Goal: Transaction & Acquisition: Purchase product/service

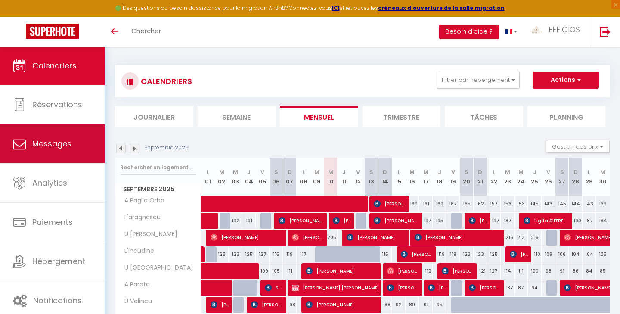
click at [77, 153] on link "Messages" at bounding box center [52, 143] width 105 height 39
select select "message"
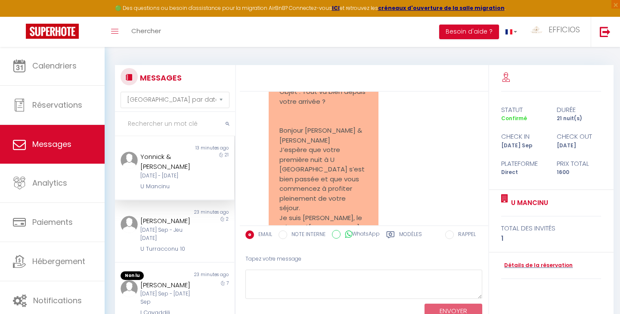
scroll to position [5840, 0]
click at [150, 235] on div "[DATE] Sep - Jeu [DATE]" at bounding box center [169, 234] width 58 height 16
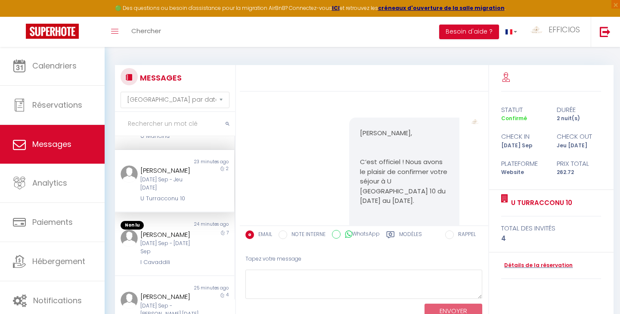
scroll to position [65, 0]
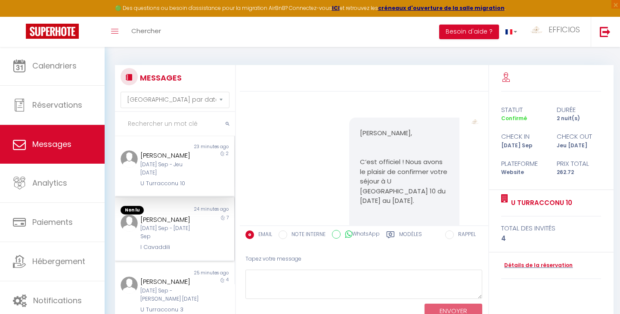
click at [179, 241] on div "[DATE] Sep - [DATE] Sep" at bounding box center [169, 232] width 58 height 16
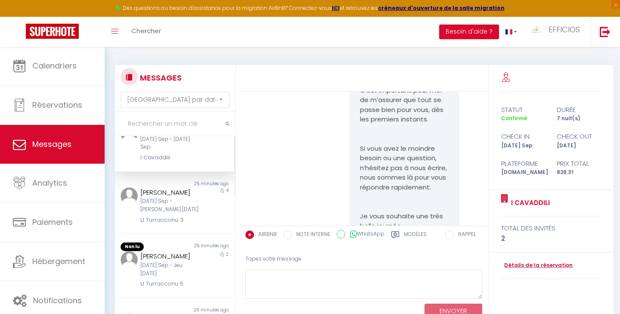
scroll to position [153, 0]
click at [155, 198] on div "[PERSON_NAME]" at bounding box center [169, 193] width 58 height 10
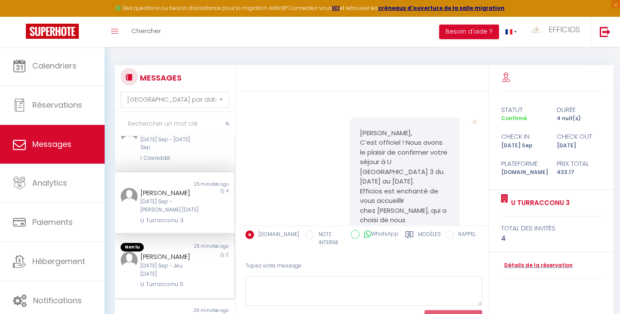
scroll to position [238, 0]
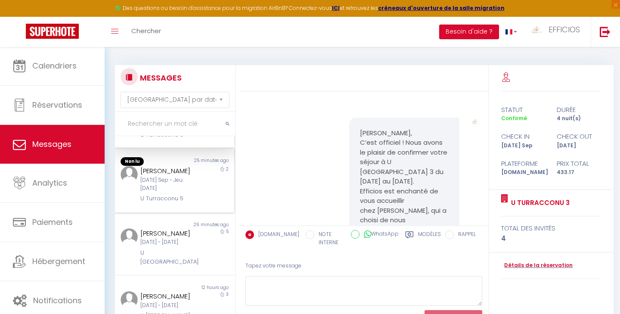
click at [165, 192] on div "[DATE] Sep - Jeu [DATE]" at bounding box center [169, 184] width 58 height 16
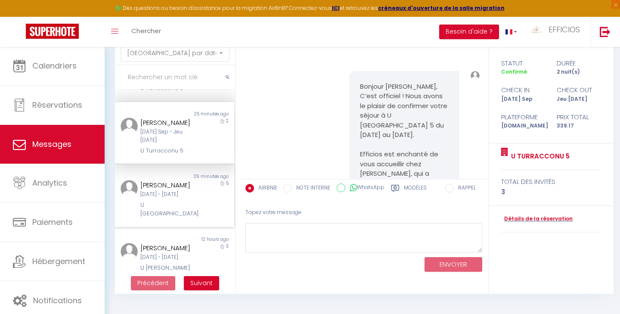
click at [183, 198] on div "[DATE] - [DATE]" at bounding box center [169, 194] width 58 height 8
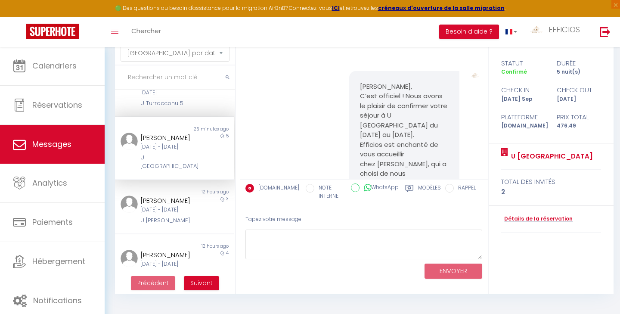
scroll to position [287, 0]
click at [175, 213] on div "[DATE] - [DATE]" at bounding box center [169, 209] width 58 height 8
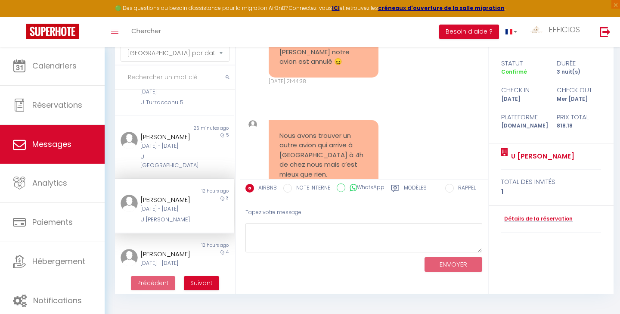
scroll to position [2609, 0]
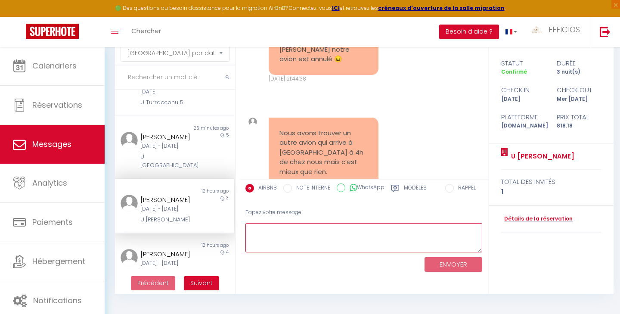
click at [281, 227] on textarea at bounding box center [363, 238] width 237 height 30
type textarea "Bonjour, aucun soucis pour un départ a midi. Cordialement Laurent"
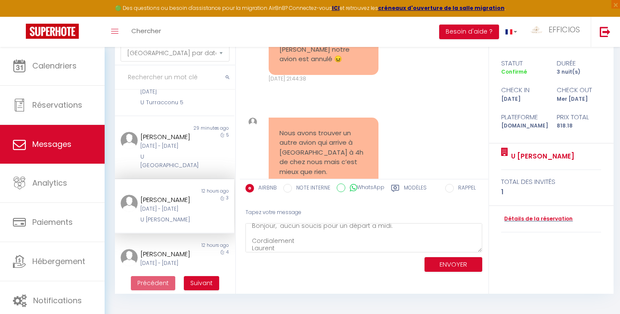
click at [439, 259] on button "ENVOYER" at bounding box center [453, 264] width 58 height 15
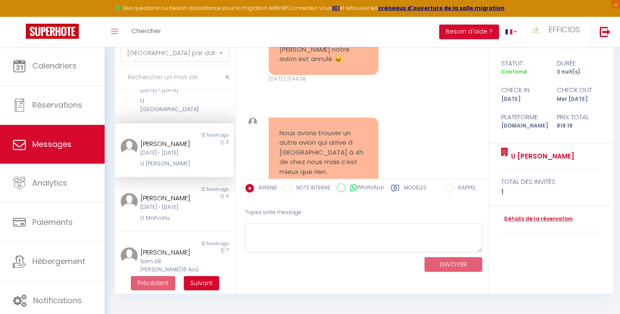
scroll to position [345, 0]
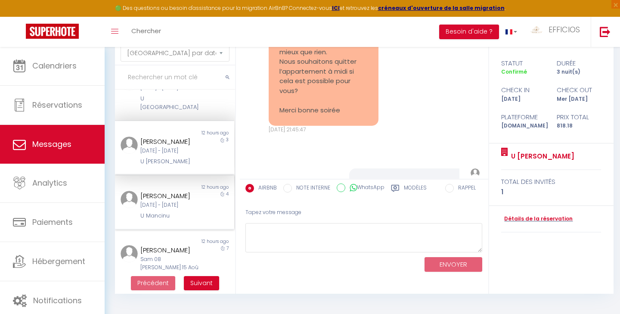
click at [171, 201] on div "[PERSON_NAME]" at bounding box center [169, 196] width 58 height 10
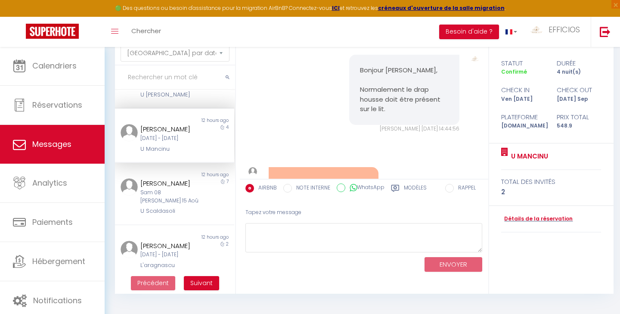
scroll to position [417, 0]
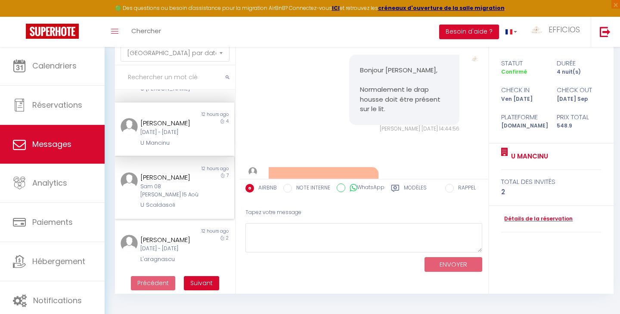
click at [160, 199] on div "Sam 08 [PERSON_NAME] 15 Aoû" at bounding box center [169, 190] width 58 height 16
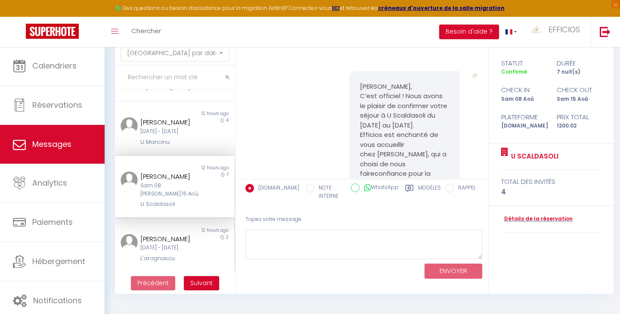
scroll to position [458, 0]
click at [170, 234] on div "[PERSON_NAME]" at bounding box center [169, 239] width 58 height 10
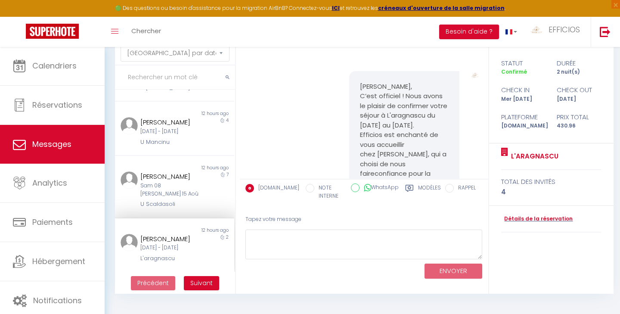
scroll to position [46, 0]
click at [199, 284] on span "Suivant" at bounding box center [201, 282] width 22 height 9
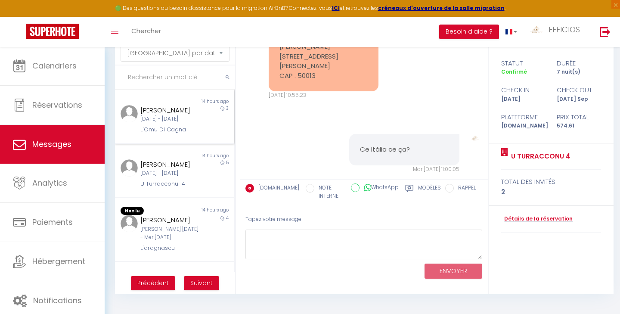
scroll to position [0, 0]
click at [183, 117] on div "[DATE] - [DATE]" at bounding box center [169, 119] width 58 height 8
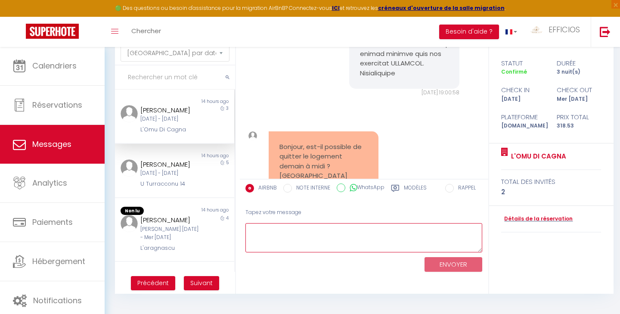
click at [283, 238] on textarea at bounding box center [363, 238] width 237 height 30
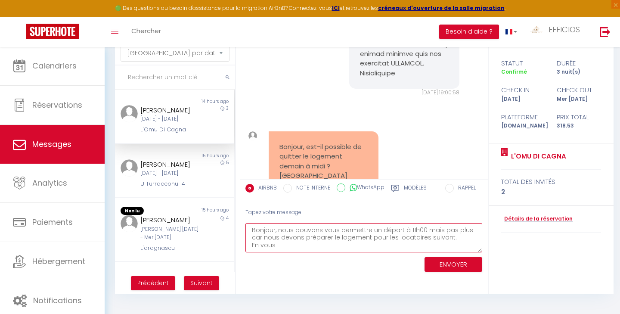
drag, startPoint x: 449, startPoint y: 230, endPoint x: 460, endPoint y: 228, distance: 11.7
click at [461, 228] on textarea "Bonjour, nous pouvons vous permettre un départ à 11h00 mais pas plus car nous d…" at bounding box center [363, 238] width 237 height 30
click at [316, 244] on textarea "Bonjour, nous pouvons vous permettre un départ à 11h00 mais pas midi car nous d…" at bounding box center [363, 238] width 237 height 30
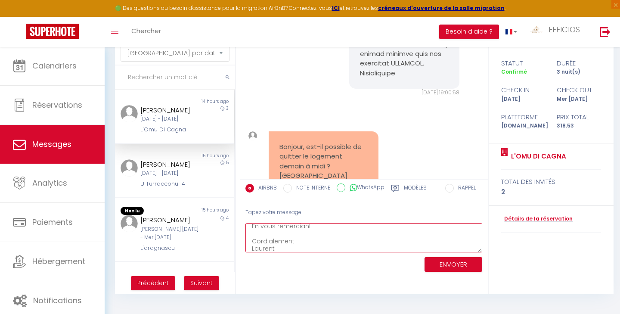
type textarea "Bonjour, nous pouvons vous permettre un départ à 11h00 mais pas midi car nous d…"
click at [450, 266] on button "ENVOYER" at bounding box center [453, 264] width 58 height 15
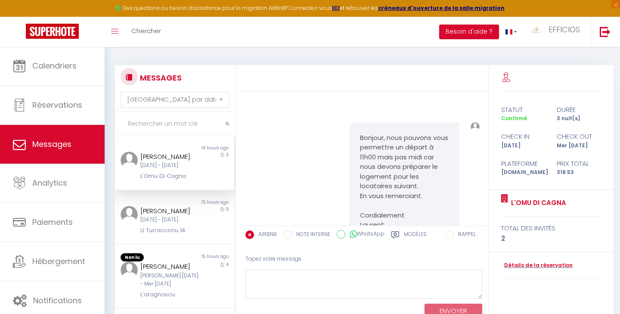
scroll to position [1, 0]
click at [179, 212] on div "[PERSON_NAME]" at bounding box center [169, 210] width 58 height 10
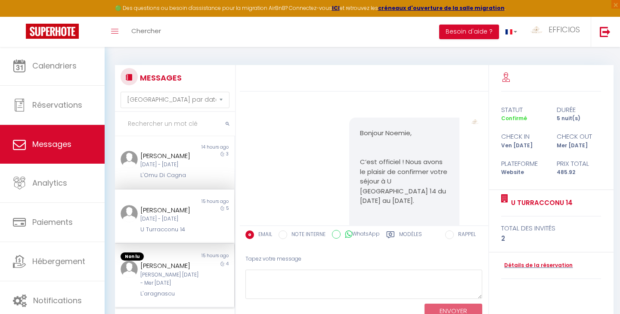
click at [176, 271] on div "[PERSON_NAME]" at bounding box center [169, 265] width 58 height 10
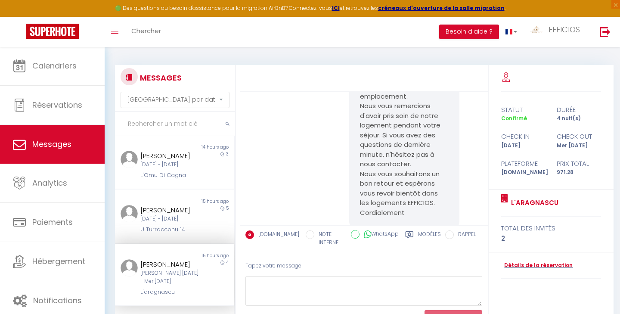
scroll to position [2388, 0]
click at [287, 285] on textarea at bounding box center [363, 291] width 237 height 30
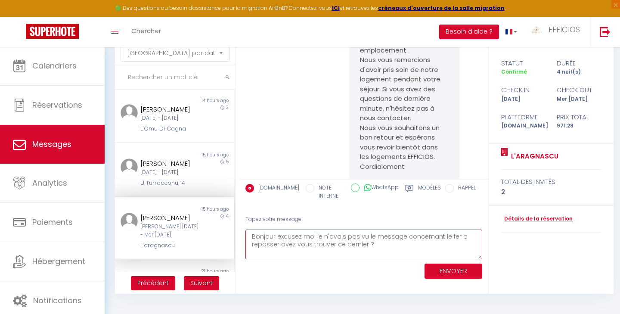
scroll to position [46, 0]
type textarea "Bonjour excusez moi je n'avais pas vu le message concernant le fer a repasser a…"
click at [448, 274] on button "ENVOYER" at bounding box center [453, 270] width 58 height 15
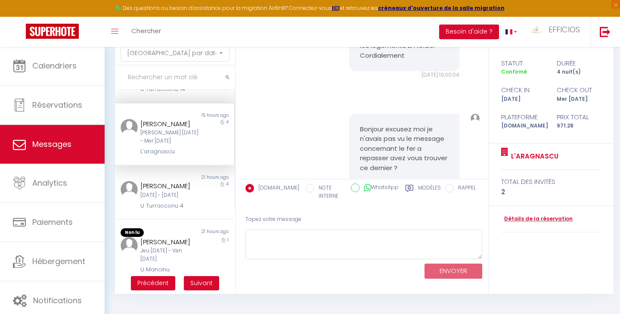
scroll to position [101, 0]
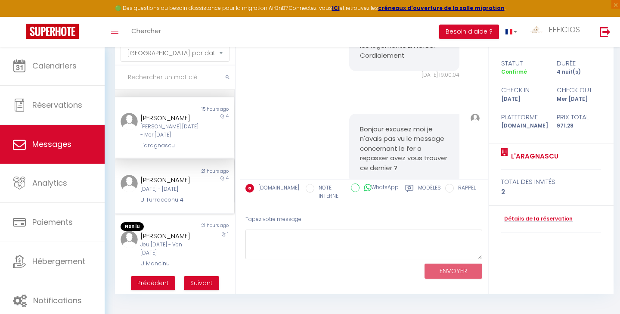
click at [166, 193] on div "[DATE] - [DATE]" at bounding box center [169, 189] width 58 height 8
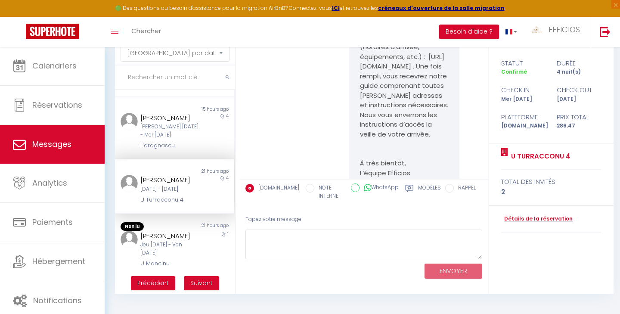
scroll to position [166, 0]
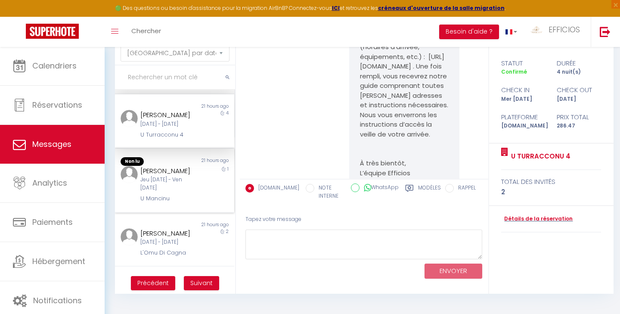
click at [176, 192] on div "Jeu [DATE] - Ven [DATE]" at bounding box center [169, 184] width 58 height 16
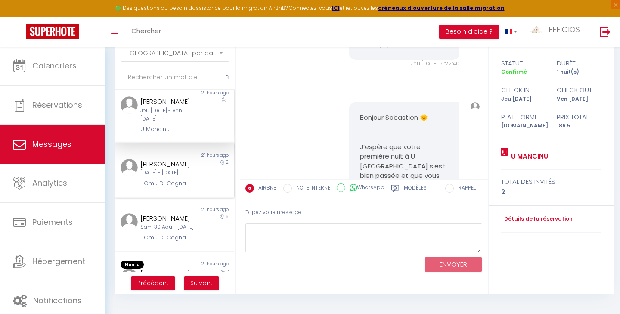
scroll to position [235, 0]
click at [175, 176] on div "[DATE] - [DATE]" at bounding box center [169, 171] width 58 height 8
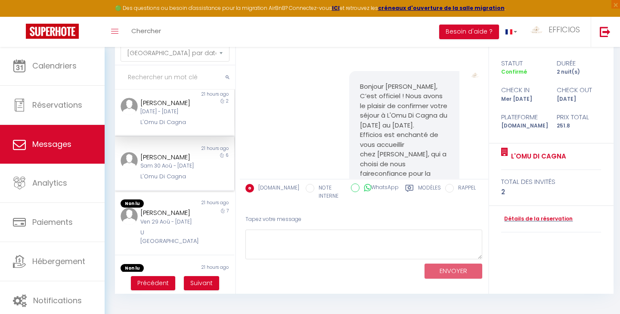
scroll to position [331, 0]
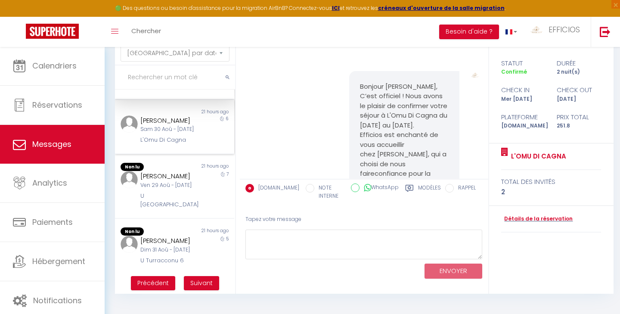
click at [191, 133] on div "Sam 30 Aoû - [DATE]" at bounding box center [169, 129] width 58 height 8
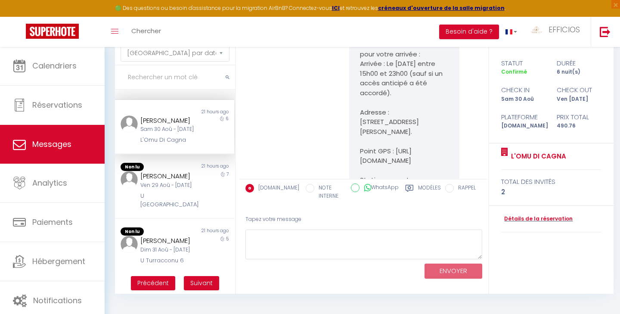
scroll to position [516, 0]
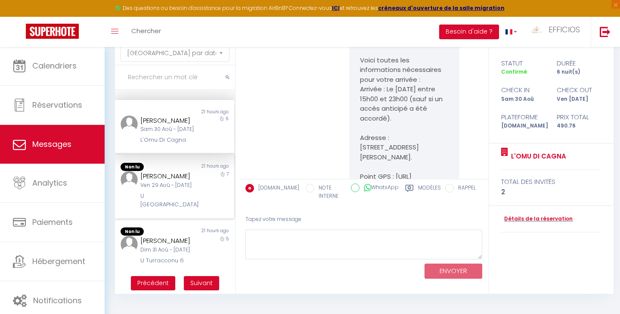
click at [170, 181] on div "[PERSON_NAME]" at bounding box center [169, 176] width 58 height 10
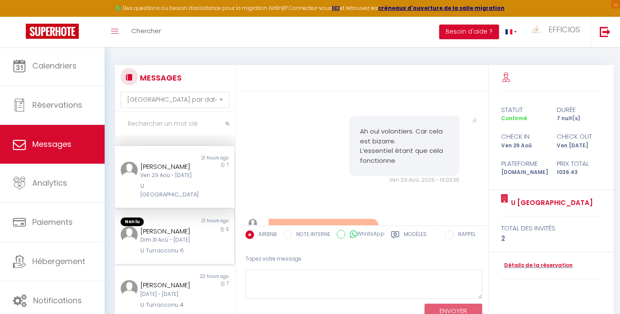
scroll to position [439, 0]
click at [169, 236] on div "Dim 31 Aoû - [DATE]" at bounding box center [169, 240] width 58 height 8
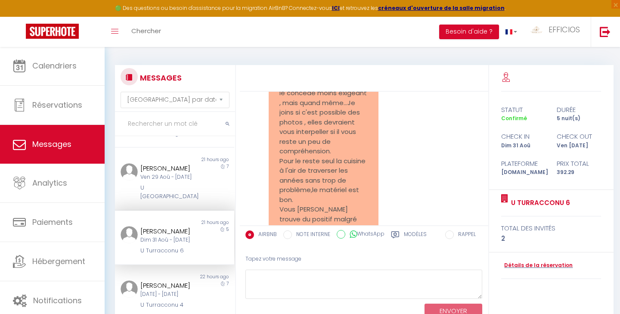
scroll to position [2007, 0]
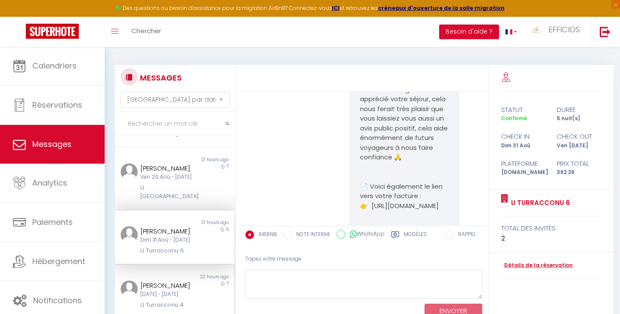
click at [155, 291] on div "[DATE] - [DATE]" at bounding box center [169, 294] width 58 height 8
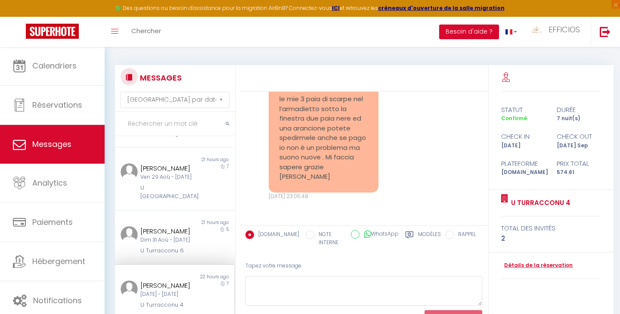
scroll to position [2707, 0]
click at [264, 284] on textarea at bounding box center [363, 291] width 237 height 30
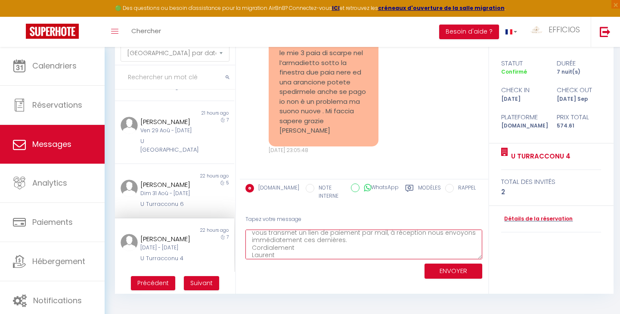
scroll to position [46, 0]
type textarea "Bonjour, nous sommes passé voir le cout de l'envoi des chaussures, je vous tran…"
click at [450, 274] on button "ENVOYER" at bounding box center [453, 270] width 58 height 15
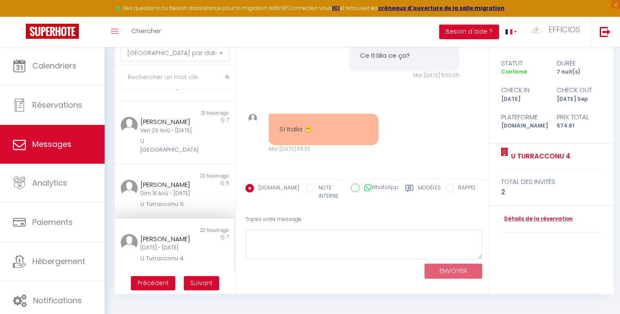
scroll to position [3226, 0]
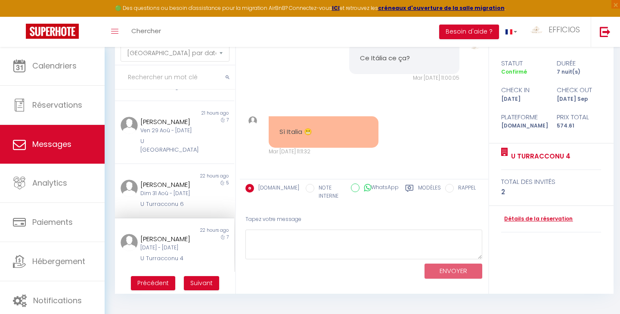
click at [510, 215] on link "Détails de la réservation" at bounding box center [536, 219] width 71 height 8
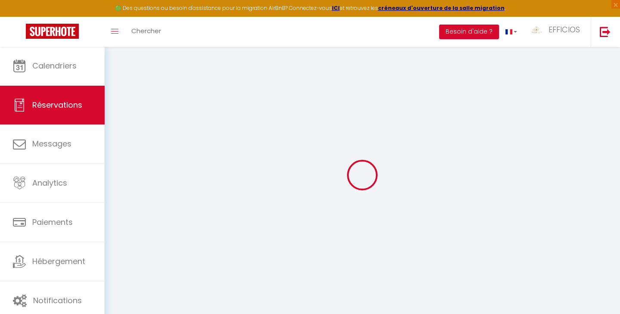
select select
checkbox input "false"
select select
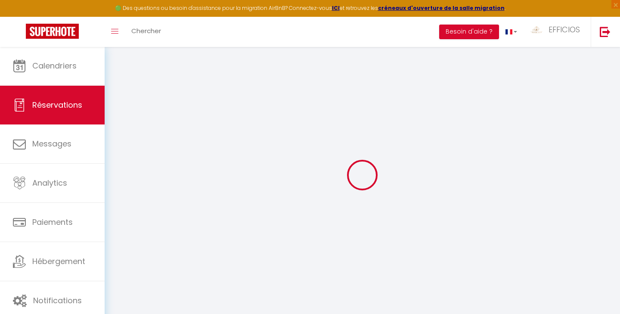
checkbox input "false"
select select
checkbox input "false"
type textarea "** THIS RESERVATION HAS BEEN PRE-PAID ** BOOKING NOTE : Payment charge is EUR 8…"
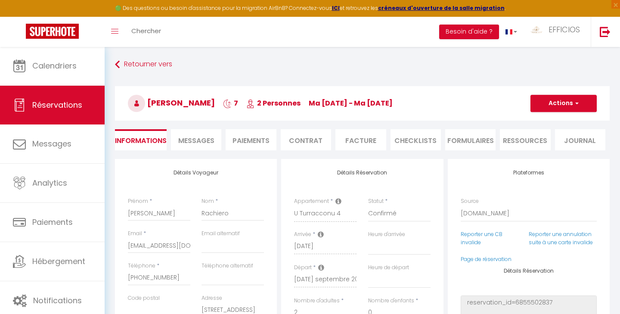
type input "35"
type input "16.89"
select select
checkbox input "false"
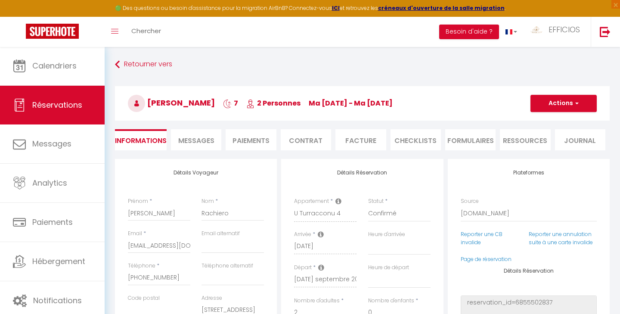
select select
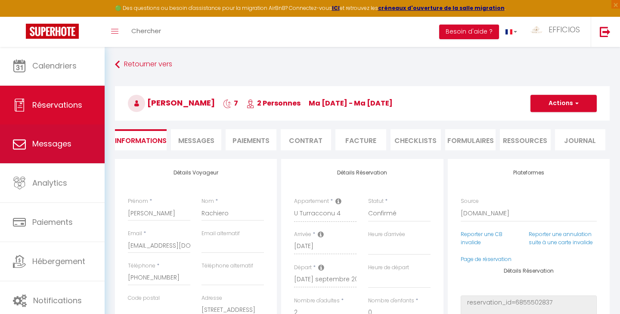
click at [61, 149] on span "Messages" at bounding box center [51, 143] width 39 height 11
select select "message"
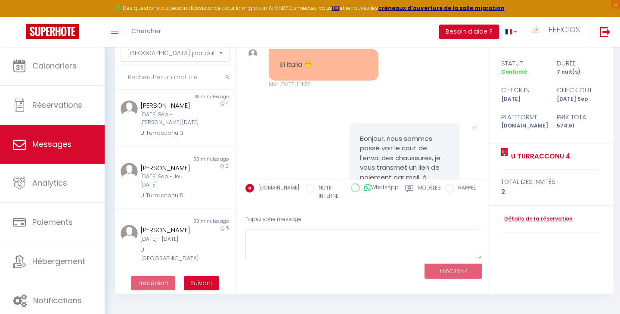
scroll to position [46, 0]
click at [205, 283] on span "Suivant" at bounding box center [201, 282] width 22 height 9
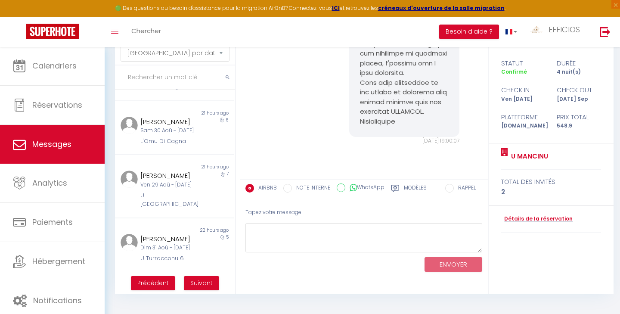
scroll to position [438, 0]
click at [190, 281] on span "Suivant" at bounding box center [201, 282] width 22 height 9
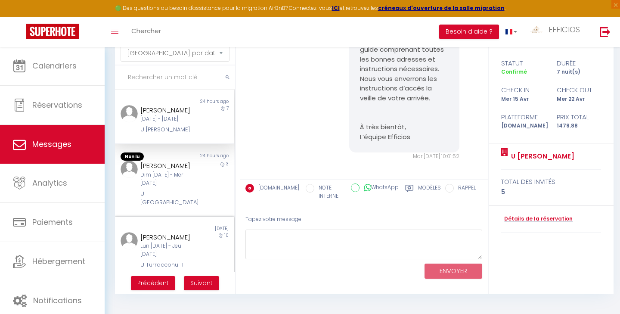
scroll to position [0, 0]
click at [163, 284] on span "Précédent" at bounding box center [152, 282] width 31 height 9
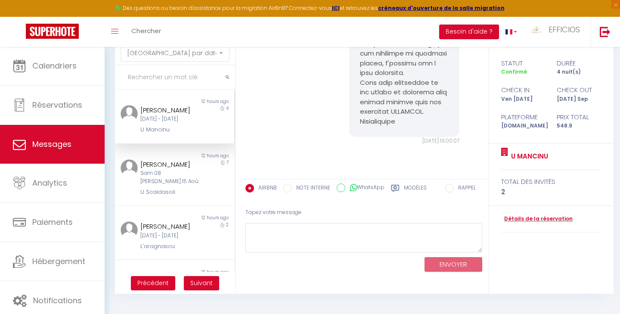
click at [197, 284] on span "Suivant" at bounding box center [201, 282] width 22 height 9
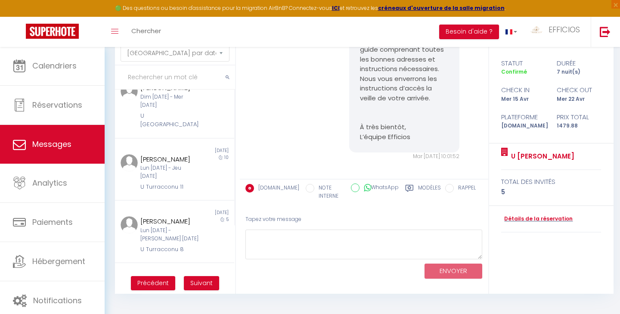
click at [159, 282] on span "Précédent" at bounding box center [152, 282] width 31 height 9
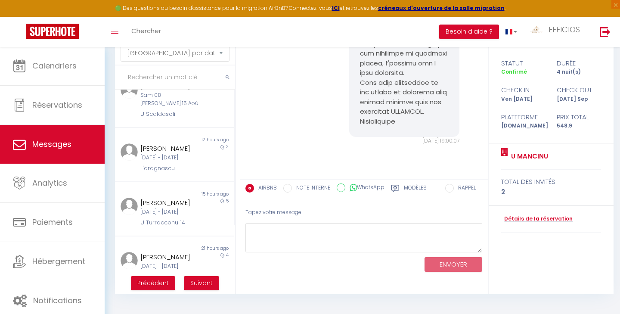
click at [159, 282] on span "Précédent" at bounding box center [152, 282] width 31 height 9
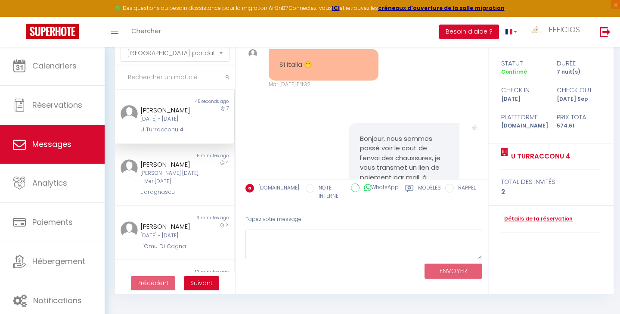
click at [173, 123] on div "[DATE] - [DATE]" at bounding box center [169, 119] width 58 height 8
click at [351, 239] on textarea at bounding box center [363, 244] width 237 height 30
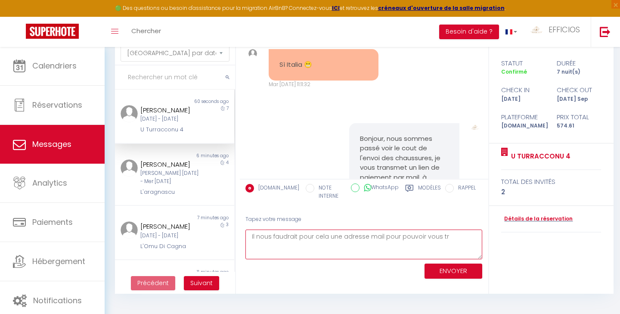
click at [463, 236] on textarea "Il nous faudrait pour cela une adresse mail pour pouvoir vous tr" at bounding box center [363, 244] width 237 height 30
type textarea "Il nous faudrait pour cela une adresse mail pour pouvoir vous transmettre le li…"
click at [472, 270] on button "ENVOYER" at bounding box center [453, 270] width 58 height 15
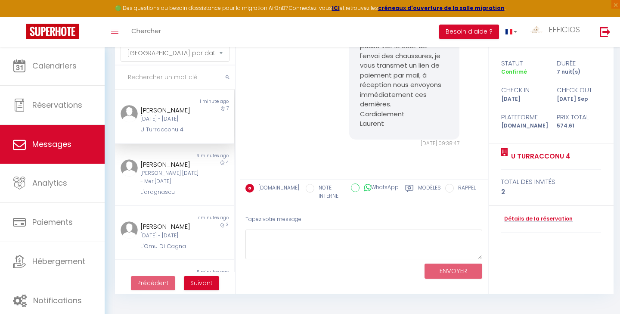
scroll to position [3394, 0]
click at [182, 185] on div "[PERSON_NAME] [DATE] - Mer [DATE]" at bounding box center [169, 177] width 58 height 16
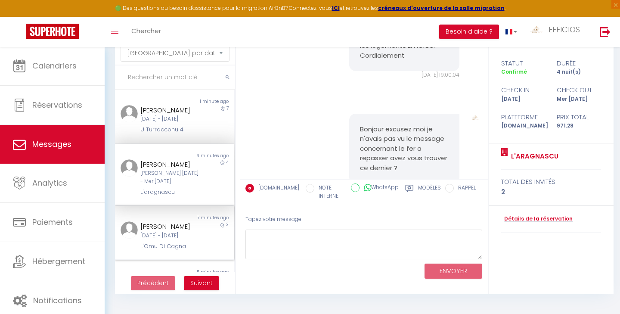
click at [193, 221] on div "7 minutes ago" at bounding box center [203, 217] width 59 height 7
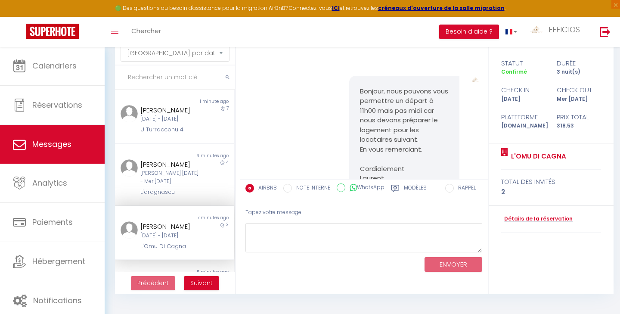
click at [207, 281] on span "Suivant" at bounding box center [201, 282] width 22 height 9
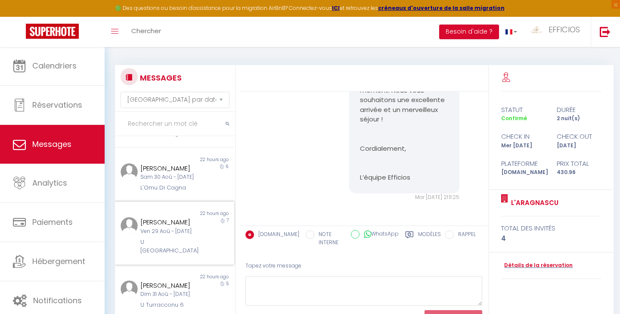
scroll to position [438, 0]
click at [185, 217] on div "[PERSON_NAME]" at bounding box center [169, 222] width 58 height 10
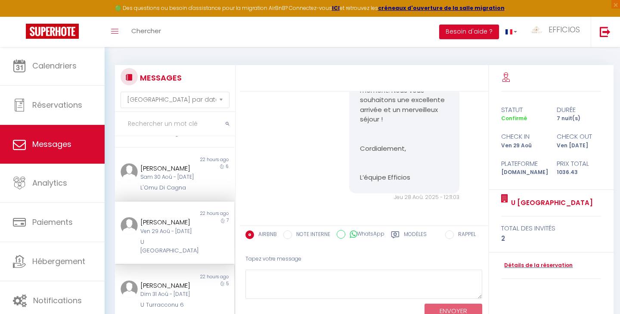
scroll to position [3588, 0]
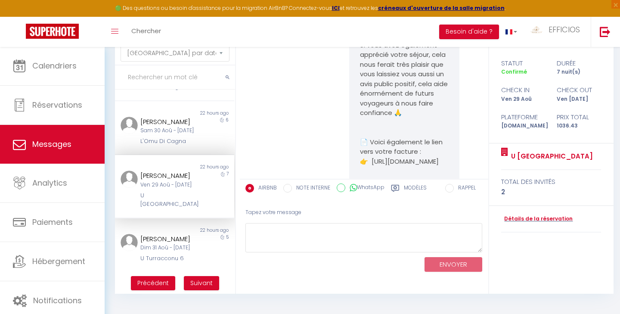
click at [196, 278] on span "Suivant" at bounding box center [201, 282] width 22 height 9
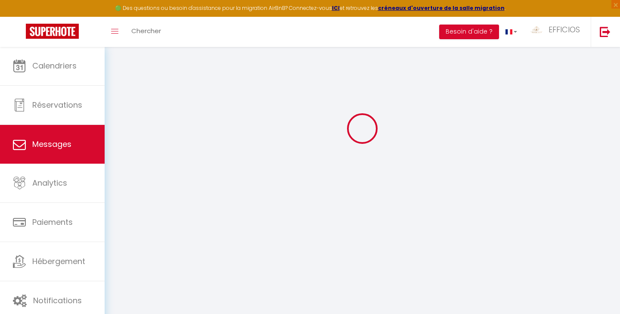
scroll to position [46, 0]
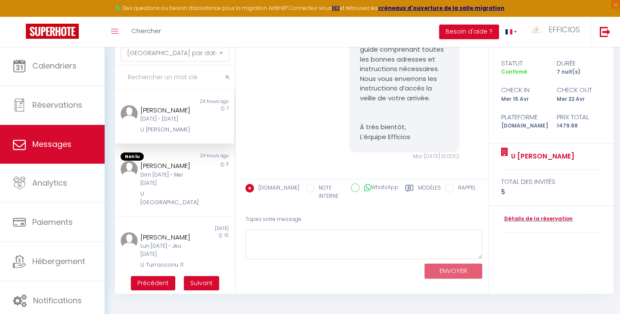
click at [197, 120] on div "[DATE] - [DATE]" at bounding box center [169, 119] width 58 height 8
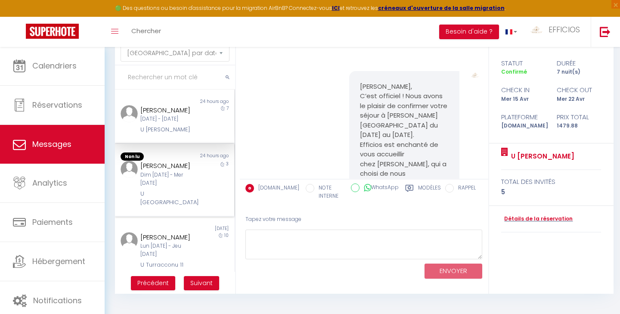
click at [173, 172] on div "Dim [DATE] - Mer [DATE]" at bounding box center [169, 179] width 58 height 16
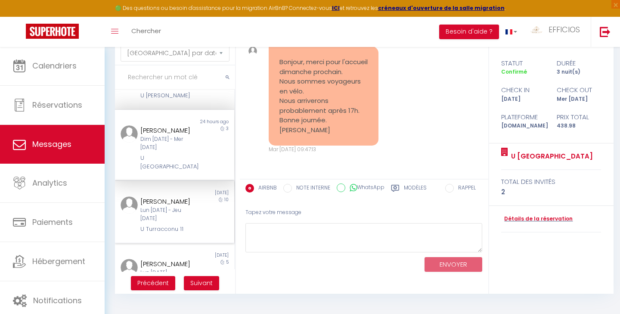
scroll to position [36, 0]
click at [190, 187] on div "[DATE]" at bounding box center [203, 190] width 59 height 7
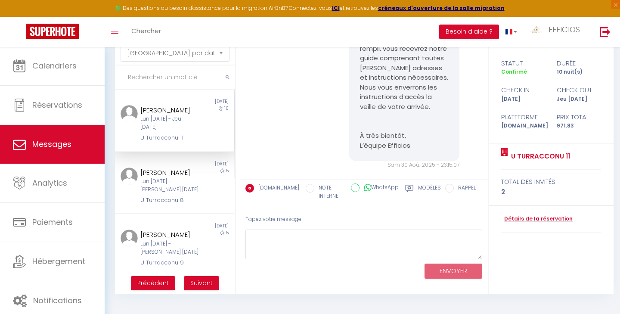
scroll to position [147, 0]
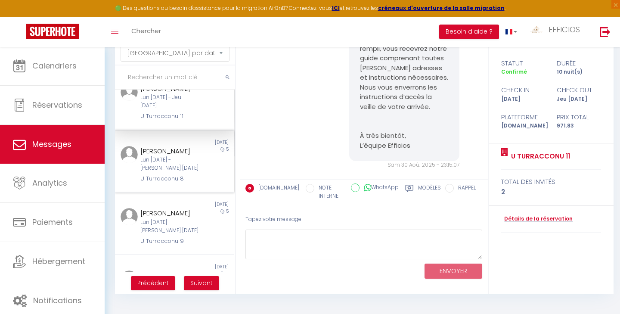
click at [197, 157] on div "Lun [DATE] - [PERSON_NAME] [DATE]" at bounding box center [169, 164] width 58 height 16
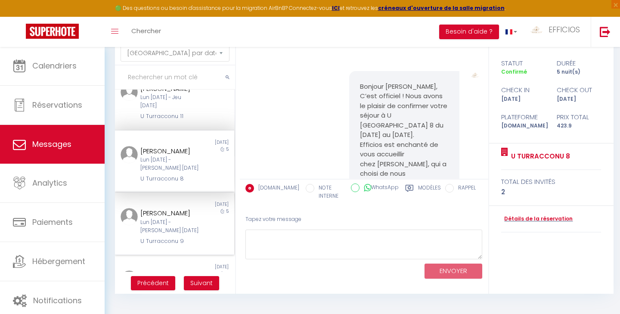
click at [197, 204] on div "[DATE]" at bounding box center [203, 204] width 59 height 7
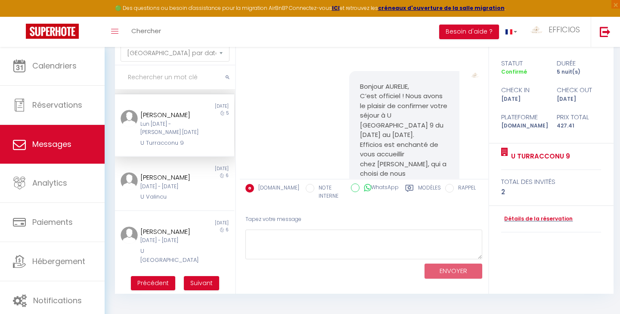
scroll to position [251, 0]
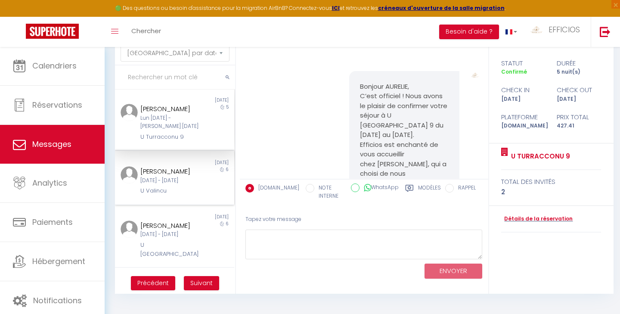
click at [201, 170] on div "[PERSON_NAME] [DATE] - [DATE] U [GEOGRAPHIC_DATA]" at bounding box center [169, 180] width 69 height 29
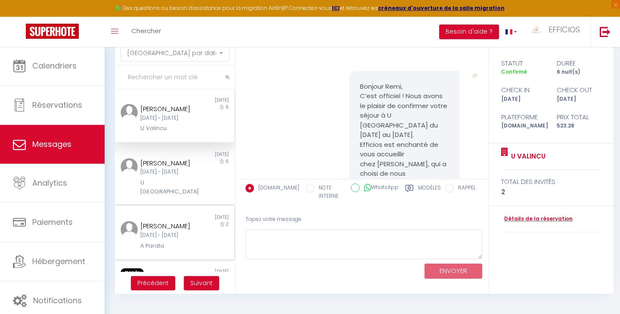
scroll to position [316, 0]
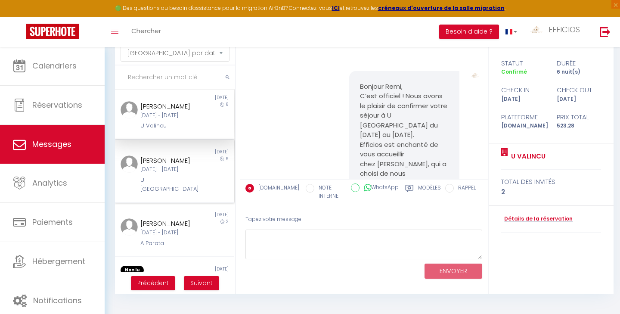
click at [201, 179] on div "[PERSON_NAME] Lun [DATE] - Dim [DATE] U [GEOGRAPHIC_DATA][PERSON_NAME]" at bounding box center [169, 174] width 69 height 38
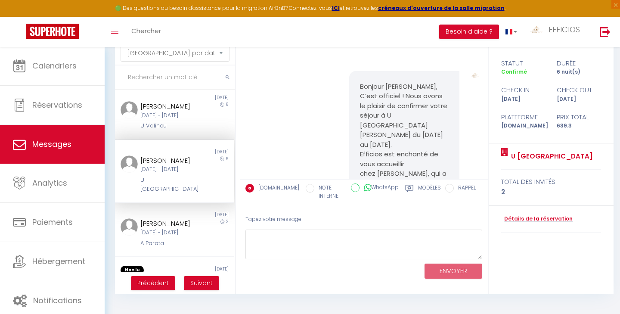
scroll to position [0, 0]
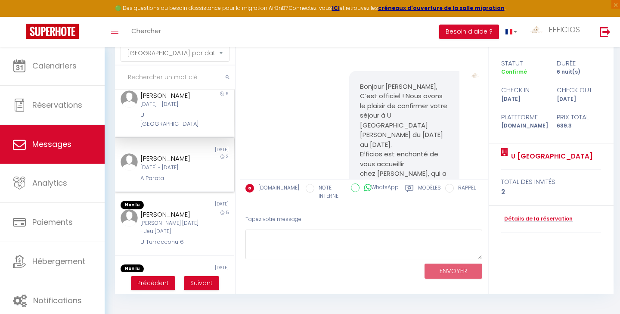
click at [199, 171] on div "[PERSON_NAME] [DATE] - [DATE] A Parata" at bounding box center [169, 167] width 69 height 29
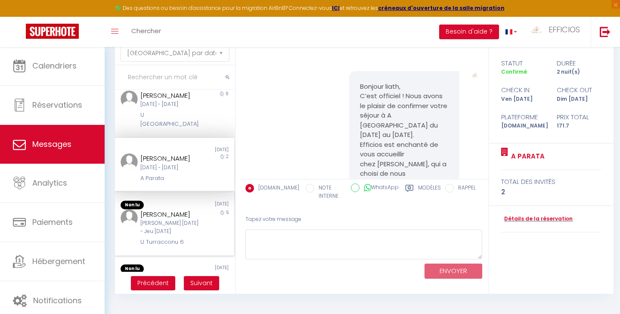
click at [183, 235] on div "[PERSON_NAME] [DATE] - Jeu [DATE]" at bounding box center [169, 227] width 58 height 16
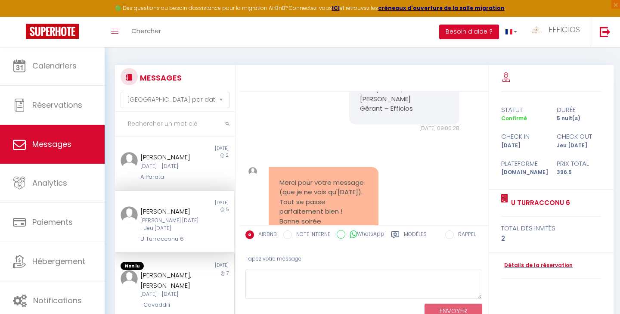
click at [180, 280] on div "⁨[PERSON_NAME],⁩ [PERSON_NAME]" at bounding box center [169, 280] width 58 height 20
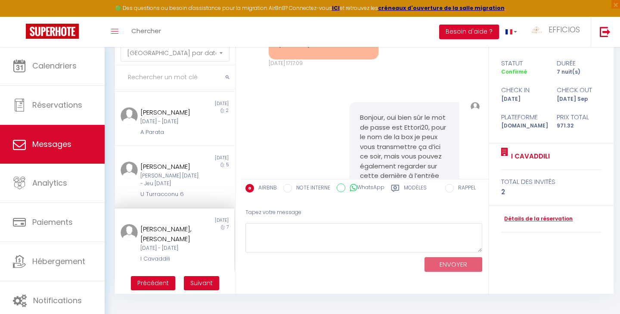
scroll to position [46, 0]
click at [201, 280] on span "Suivant" at bounding box center [201, 282] width 22 height 9
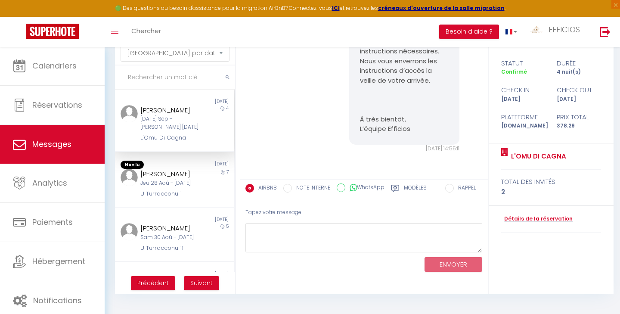
scroll to position [0, 0]
click at [197, 124] on div "[DATE] Sep - [PERSON_NAME] [DATE]" at bounding box center [169, 123] width 58 height 16
click at [176, 183] on div "Jeu 28 Aoû - [DATE]" at bounding box center [169, 183] width 58 height 8
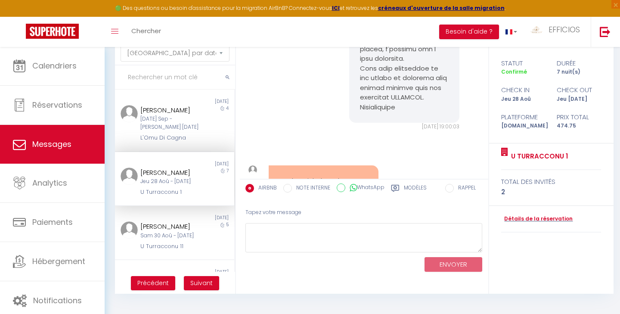
scroll to position [1499, 0]
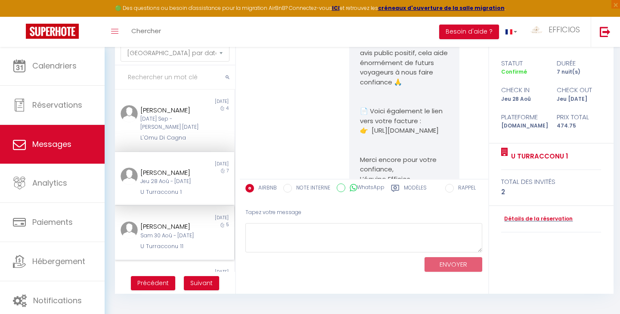
click at [198, 240] on div "Sam 30 Aoû - [DATE]" at bounding box center [169, 236] width 58 height 8
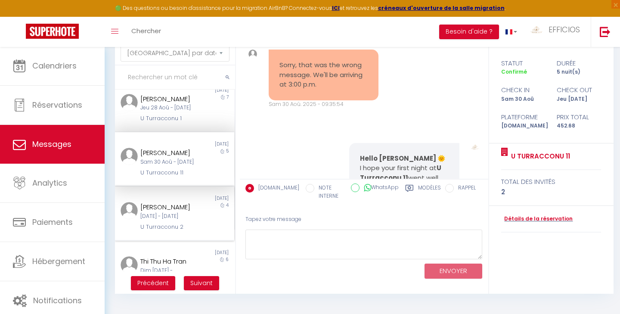
scroll to position [76, 0]
click at [198, 218] on div "[DATE] - [DATE]" at bounding box center [169, 214] width 58 height 8
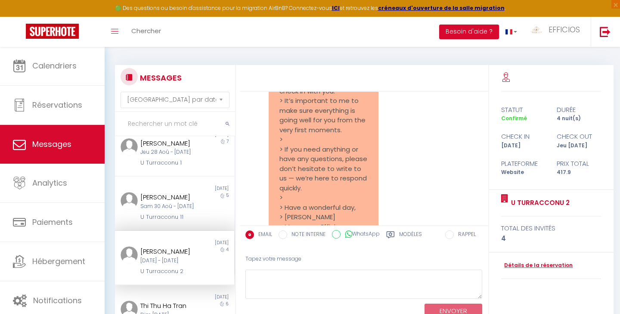
scroll to position [1716, 0]
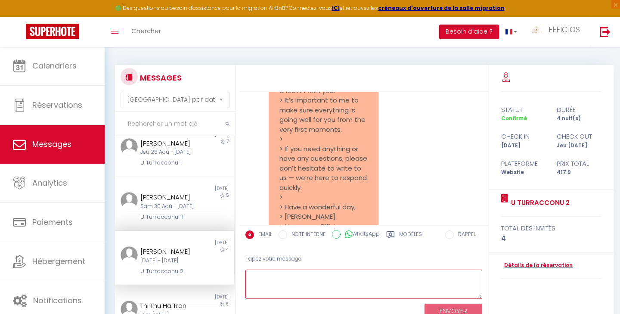
click at [278, 272] on textarea at bounding box center [363, 284] width 237 height 30
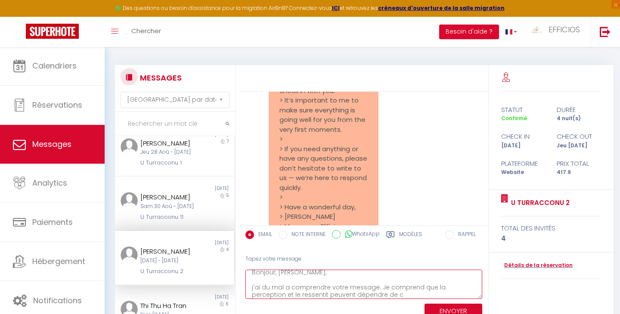
drag, startPoint x: 251, startPoint y: 273, endPoint x: 279, endPoint y: 293, distance: 34.0
click at [279, 293] on textarea "Bonjour, [PERSON_NAME], j'ai du mal a comprendre votre message. Je comprend que…" at bounding box center [363, 284] width 237 height 30
drag, startPoint x: 368, startPoint y: 293, endPoint x: 252, endPoint y: 260, distance: 120.6
click at [252, 260] on div "Tapez votre message Bonjour, [PERSON_NAME], j'ai du mal a comprendre votre mess…" at bounding box center [364, 284] width 248 height 73
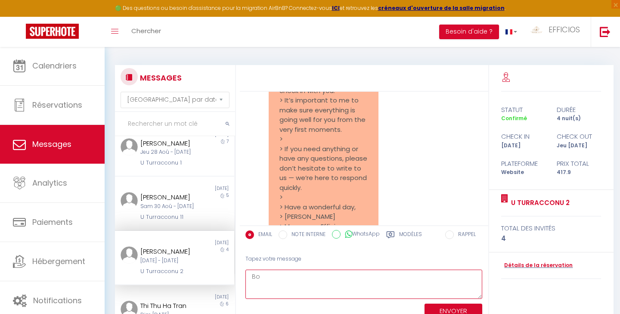
type textarea "B"
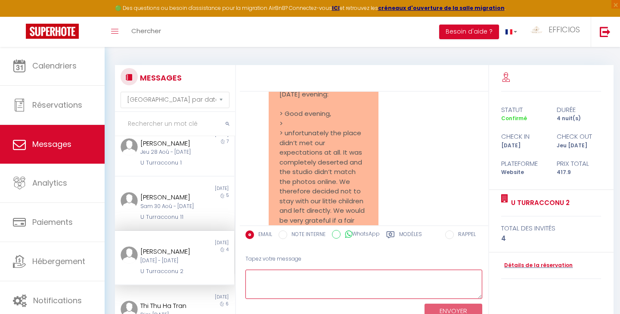
scroll to position [1279, 0]
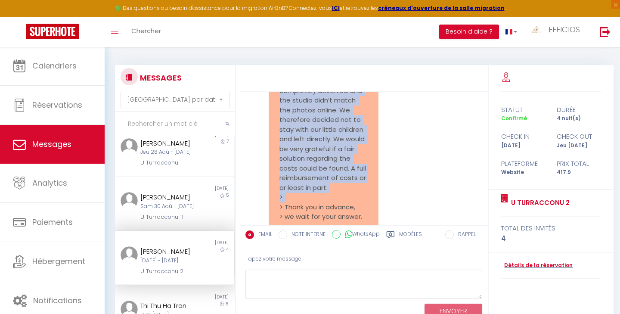
scroll to position [1347, 0]
copy pre "> unfortunately the place didn‘t met our expectations at all. It was completely…"
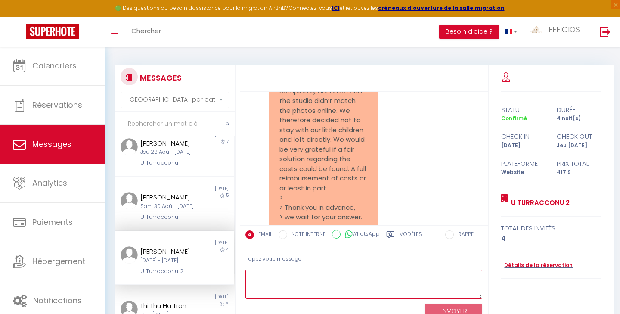
click at [272, 278] on textarea at bounding box center [363, 284] width 237 height 30
paste textarea "Hello, Thank you for your message. We are truly sorry that the accommodation di…"
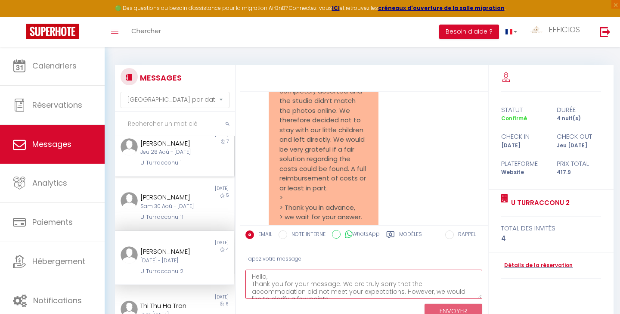
scroll to position [102, 0]
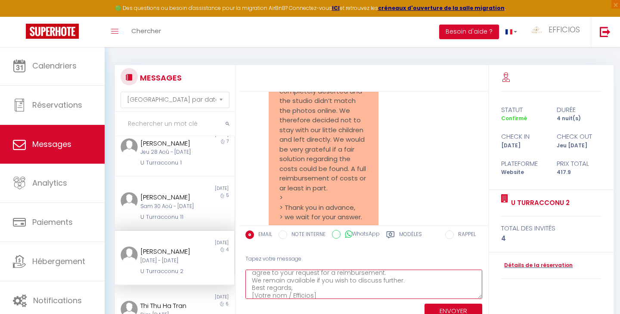
click at [286, 292] on textarea "Hello, Thank you for your message. We are truly sorry that the accommodation di…" at bounding box center [363, 284] width 237 height 30
drag, startPoint x: 305, startPoint y: 290, endPoint x: 246, endPoint y: 289, distance: 58.5
click at [246, 289] on textarea "Hello, Thank you for your message. We are truly sorry that the accommodation di…" at bounding box center [363, 284] width 237 height 30
click at [403, 278] on textarea "Hello, Thank you for your message. We are truly sorry that the accommodation di…" at bounding box center [363, 284] width 237 height 30
type textarea "Hello, Thank you for your message. We are truly sorry that the accommodation di…"
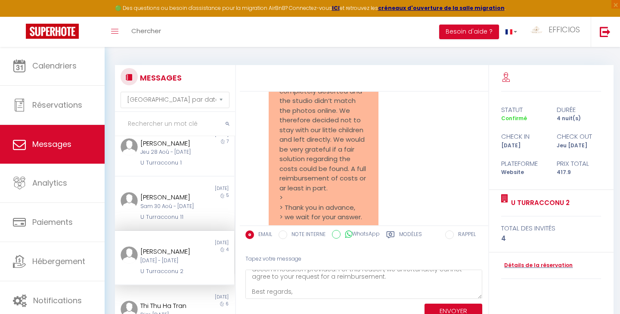
click at [447, 309] on button "ENVOYER" at bounding box center [453, 310] width 58 height 15
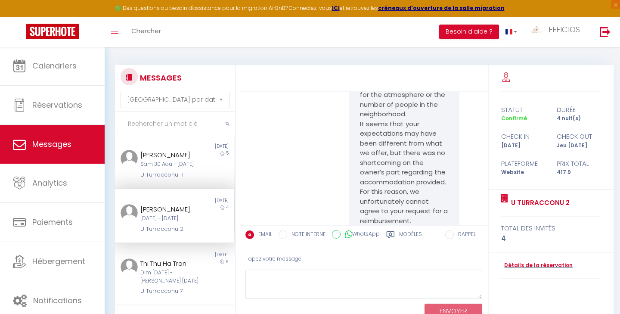
scroll to position [126, 0]
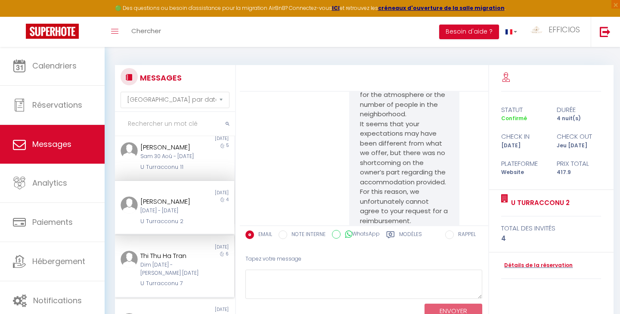
click at [189, 277] on div "Dim [DATE] - [PERSON_NAME] [DATE]" at bounding box center [169, 269] width 58 height 16
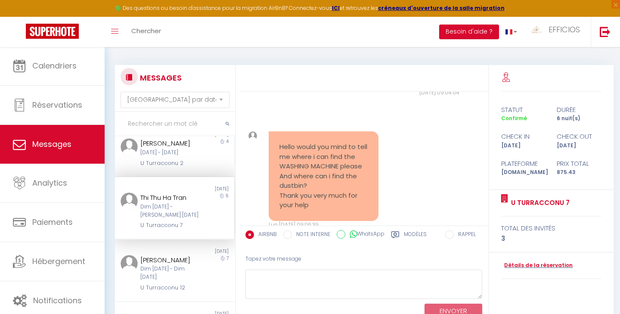
scroll to position [195, 0]
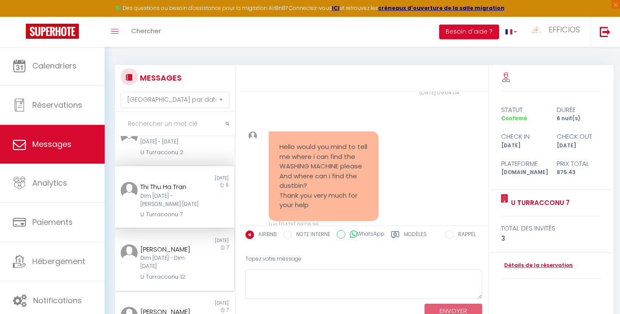
click at [179, 254] on div "[PERSON_NAME]" at bounding box center [169, 249] width 58 height 10
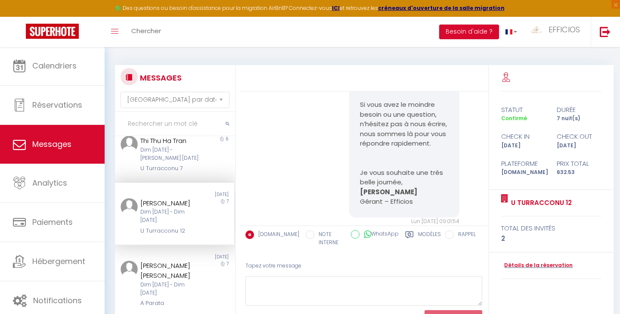
scroll to position [302, 0]
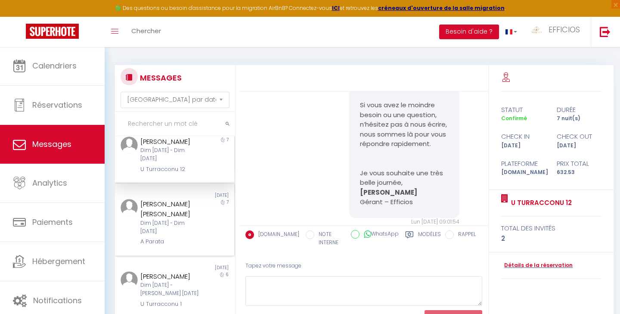
click at [170, 235] on div "Dim [DATE] - Dim [DATE]" at bounding box center [169, 227] width 58 height 16
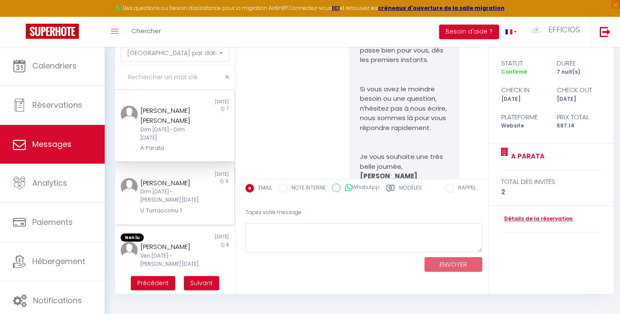
scroll to position [381, 0]
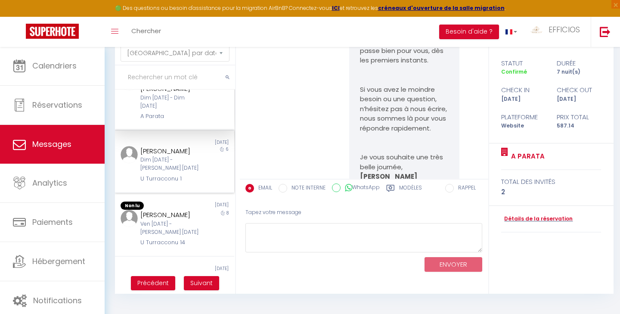
click at [176, 183] on div "U Turracconu 1" at bounding box center [169, 178] width 58 height 9
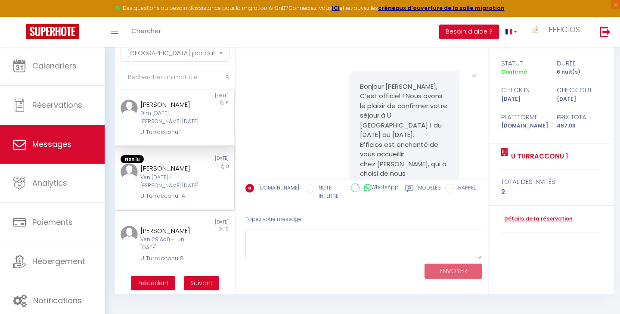
scroll to position [436, 0]
click at [187, 180] on div "Ven [DATE] - [PERSON_NAME] [DATE]" at bounding box center [169, 181] width 58 height 16
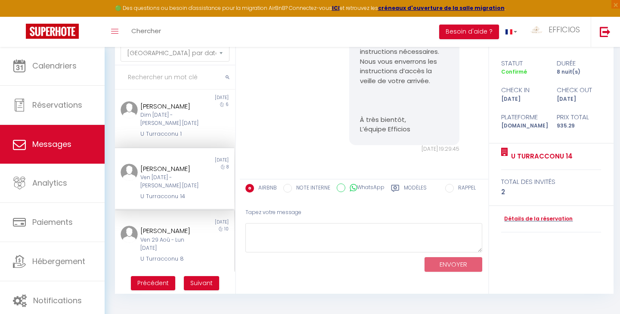
scroll to position [437, 0]
click at [142, 236] on div "[PERSON_NAME]" at bounding box center [169, 230] width 58 height 10
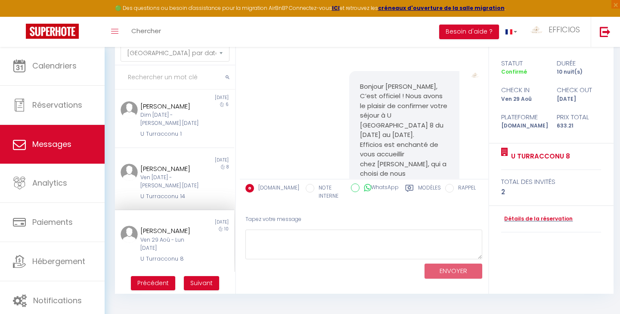
scroll to position [448, 0]
click at [202, 277] on button "Suivant" at bounding box center [201, 283] width 35 height 15
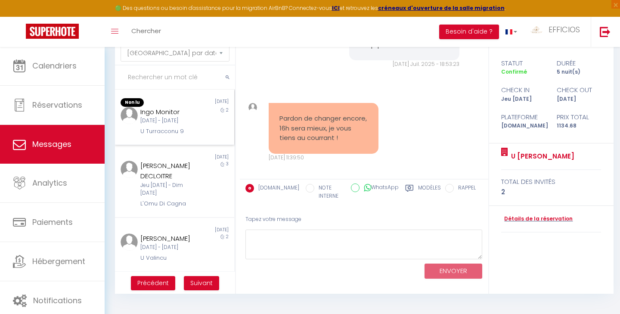
scroll to position [0, 0]
click at [195, 125] on div "[DATE] - [DATE]" at bounding box center [169, 121] width 58 height 8
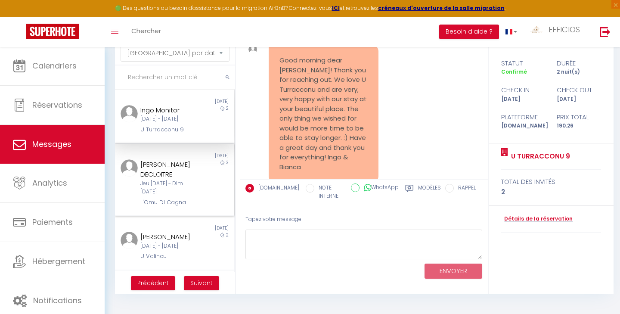
click at [192, 182] on div "Jeu [DATE] - Dim [DATE]" at bounding box center [169, 187] width 58 height 16
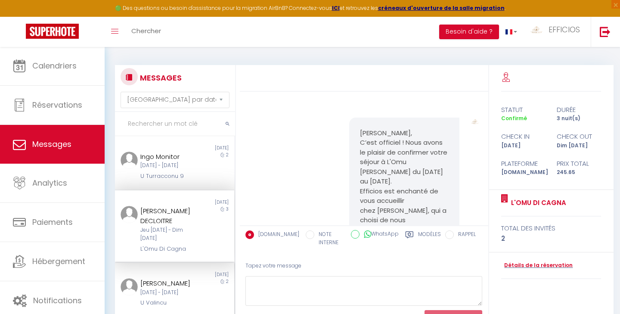
click at [159, 288] on div "[DATE] - [DATE]" at bounding box center [169, 292] width 58 height 8
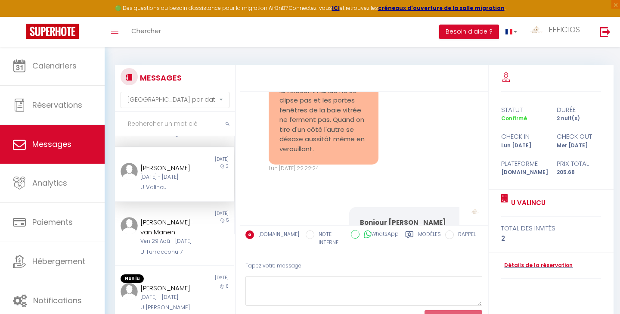
scroll to position [1119, 0]
click at [181, 231] on div "[PERSON_NAME]-van Manen" at bounding box center [169, 227] width 58 height 20
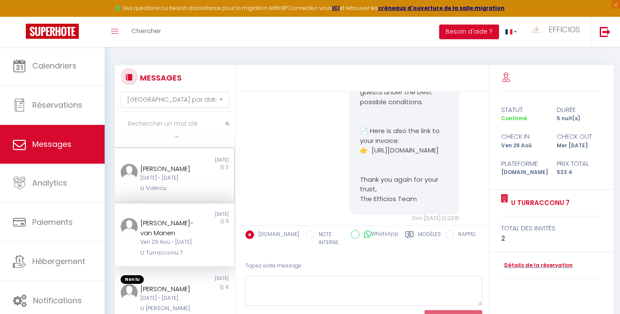
click at [152, 174] on div "[DATE] - [DATE]" at bounding box center [169, 178] width 58 height 8
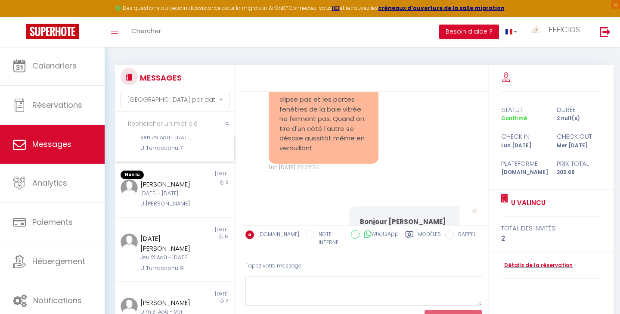
scroll to position [222, 0]
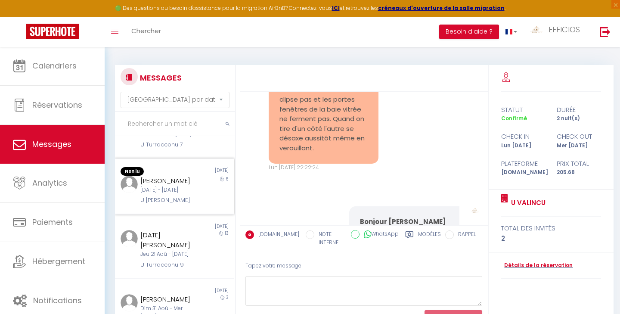
click at [181, 194] on div "[DATE] - [DATE]" at bounding box center [169, 190] width 58 height 8
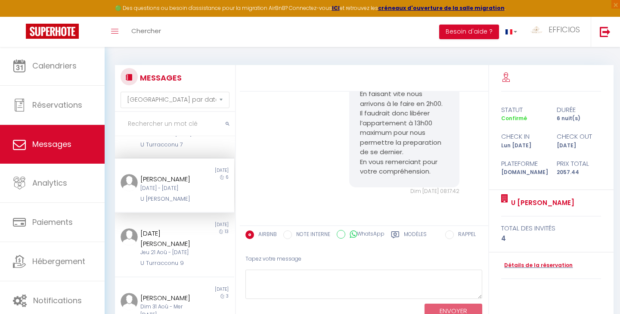
scroll to position [5413, 0]
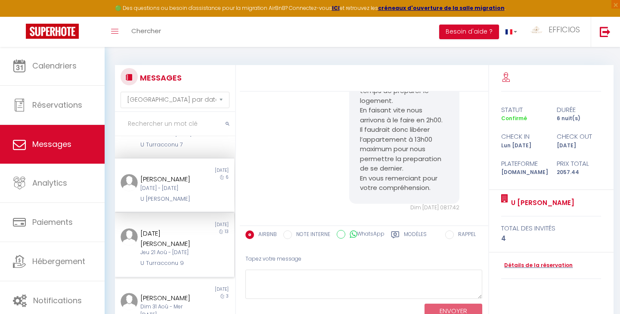
click at [171, 256] on div "Jeu 21 Aoû - [DATE]" at bounding box center [169, 252] width 58 height 8
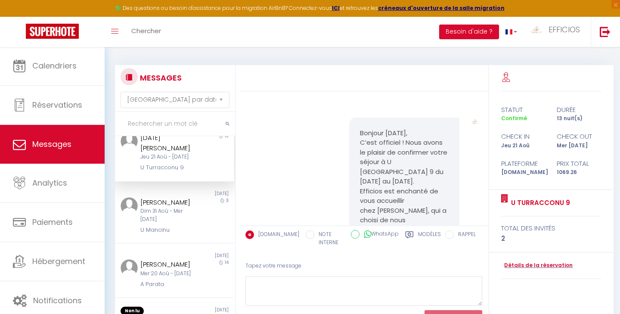
scroll to position [342, 0]
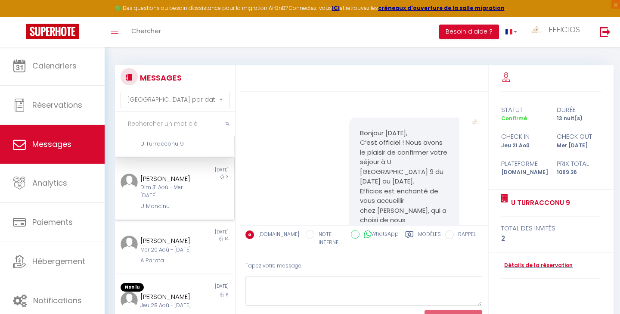
click at [165, 200] on div "Dim 31 Aoû - Mer [DATE]" at bounding box center [169, 191] width 58 height 16
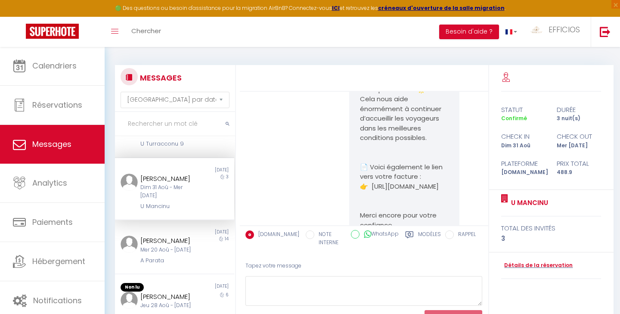
scroll to position [2467, 0]
click at [180, 246] on div "[PERSON_NAME]" at bounding box center [169, 240] width 58 height 10
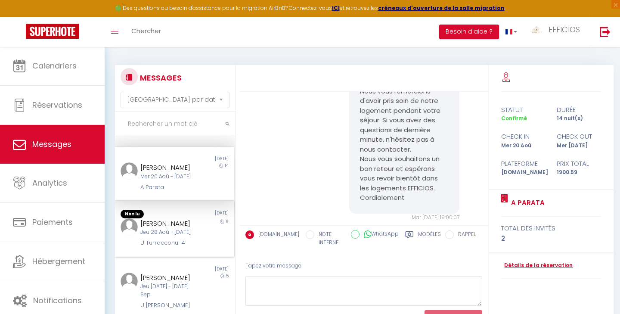
scroll to position [452, 0]
click at [181, 222] on div "[PERSON_NAME]" at bounding box center [169, 223] width 58 height 10
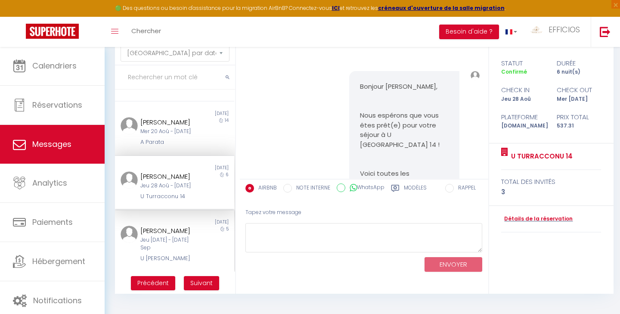
click at [179, 234] on div "[PERSON_NAME]" at bounding box center [169, 230] width 58 height 10
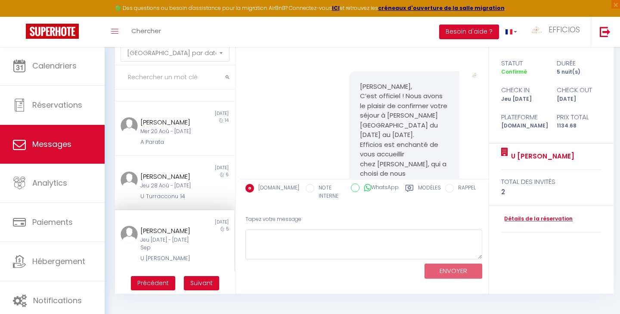
click at [196, 279] on span "Suivant" at bounding box center [201, 282] width 22 height 9
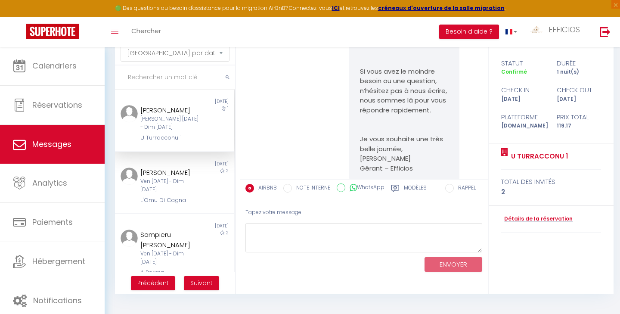
click at [184, 130] on div "[PERSON_NAME] [DATE] - Dim [DATE]" at bounding box center [169, 123] width 58 height 16
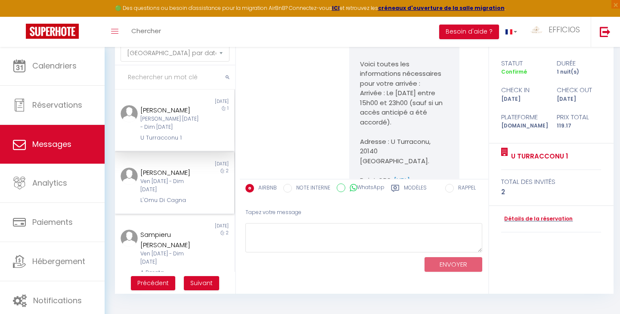
click at [192, 190] on div "Ven [DATE] - Dim [DATE]" at bounding box center [169, 185] width 58 height 16
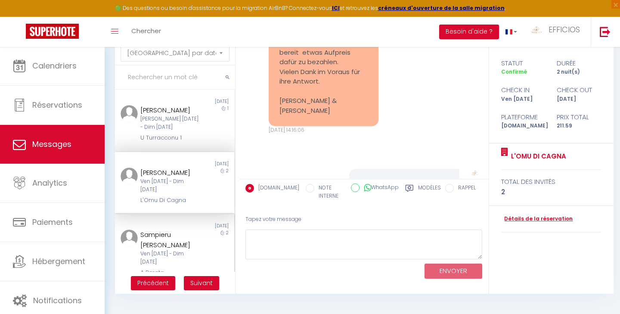
click at [171, 246] on div "Sampieru [PERSON_NAME]" at bounding box center [169, 239] width 58 height 20
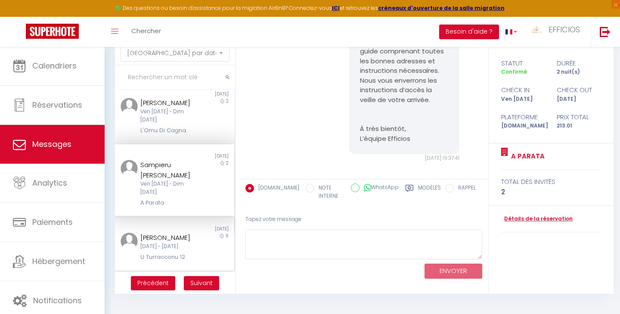
click at [208, 243] on div "6" at bounding box center [219, 246] width 30 height 29
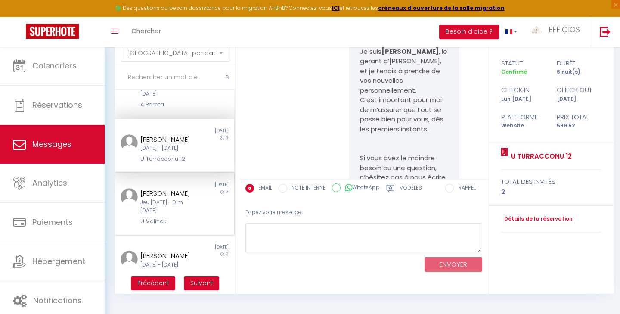
click at [187, 210] on div "Jeu [DATE] - Dim [DATE]" at bounding box center [169, 206] width 58 height 16
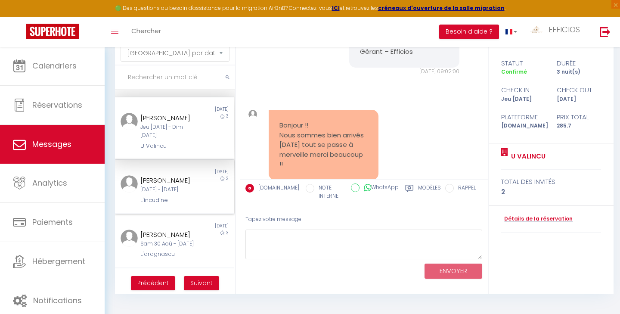
click at [183, 194] on div "[DATE] - [DATE]" at bounding box center [169, 189] width 58 height 8
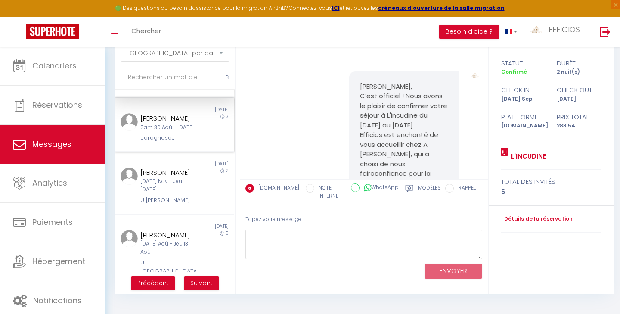
click at [188, 132] on div "Sam 30 Aoû - [DATE]" at bounding box center [169, 128] width 58 height 8
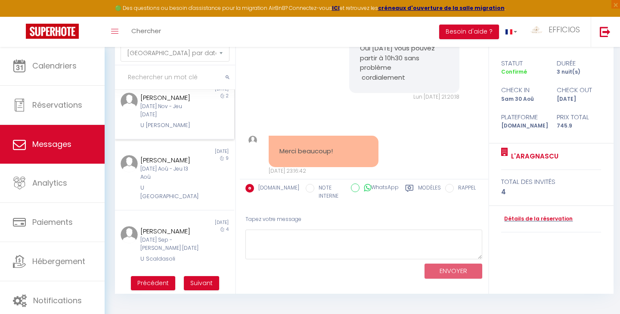
click at [200, 139] on div "Non lu [DATE] [PERSON_NAME] [DATE] Nov - Jeu [DATE] U [PERSON_NAME] 2" at bounding box center [174, 108] width 119 height 62
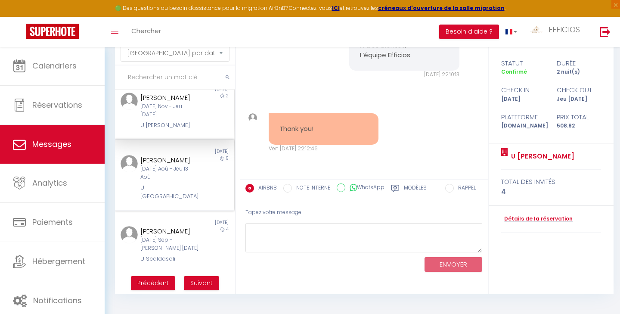
click at [134, 195] on div at bounding box center [125, 178] width 20 height 46
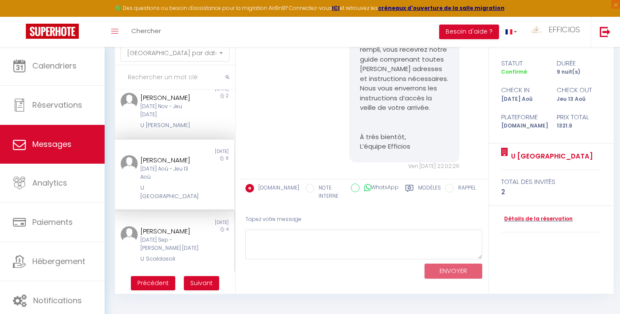
click at [171, 246] on div "[DATE] Sep - [PERSON_NAME] [DATE]" at bounding box center [169, 244] width 58 height 16
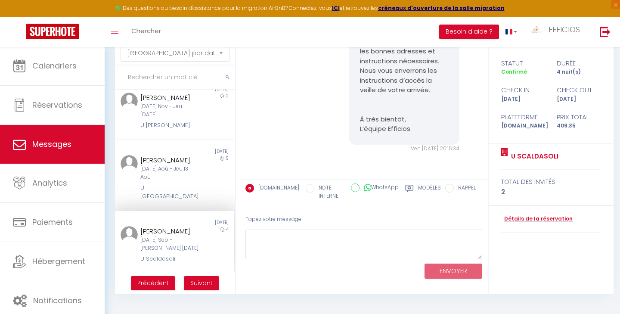
click at [195, 279] on span "Suivant" at bounding box center [201, 282] width 22 height 9
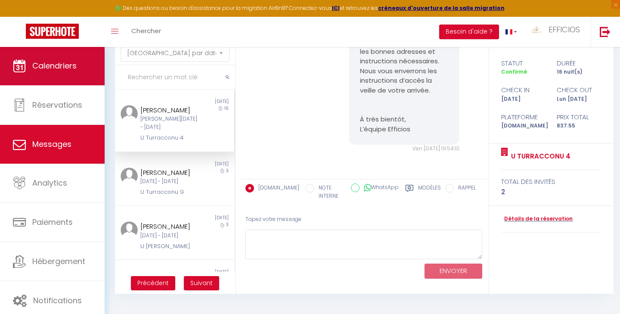
click at [53, 61] on span "Calendriers" at bounding box center [54, 65] width 44 height 11
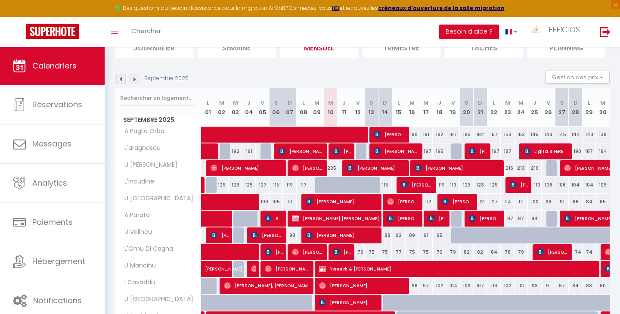
click at [120, 78] on img at bounding box center [120, 78] width 9 height 9
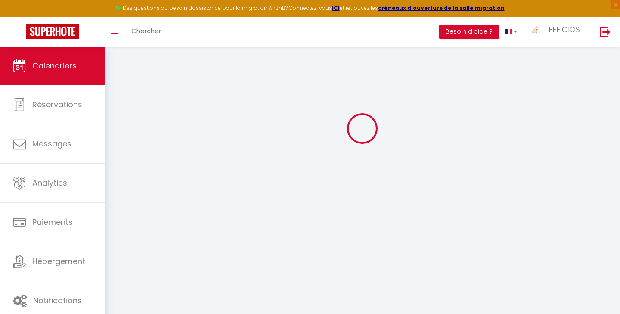
scroll to position [46, 0]
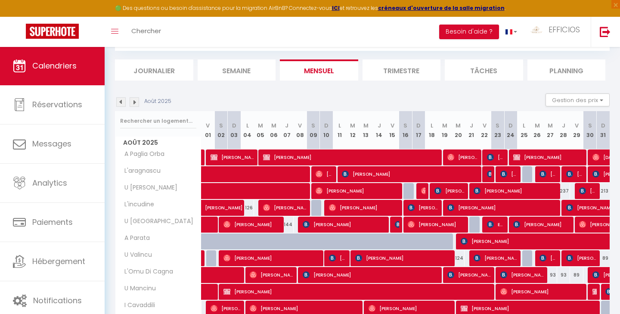
click at [582, 256] on span "[PERSON_NAME]" at bounding box center [581, 258] width 31 height 16
select select "OK"
select select "KO"
select select "0"
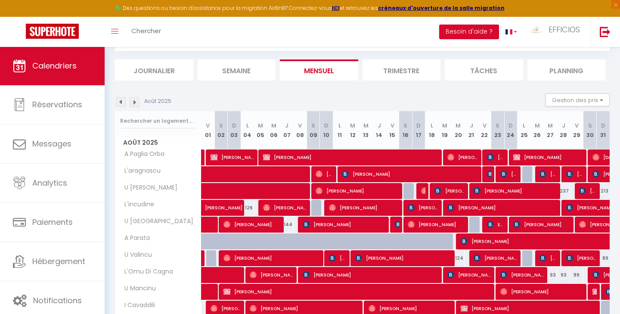
select select "1"
select select
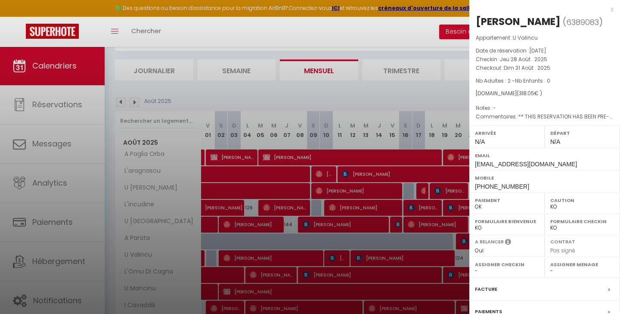
select select "30610"
select select "32717"
click at [62, 148] on div at bounding box center [310, 157] width 620 height 314
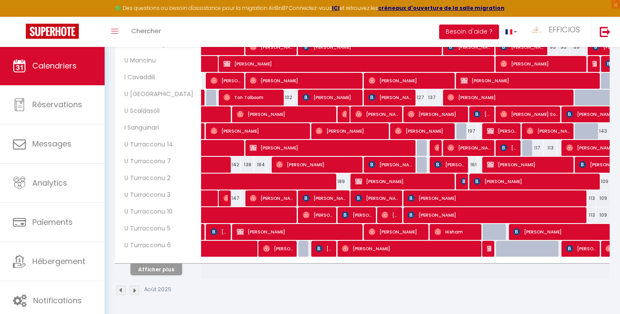
scroll to position [274, 0]
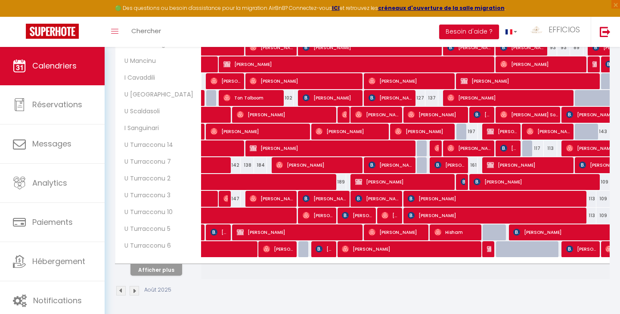
click at [169, 271] on button "Afficher plus" at bounding box center [156, 270] width 52 height 12
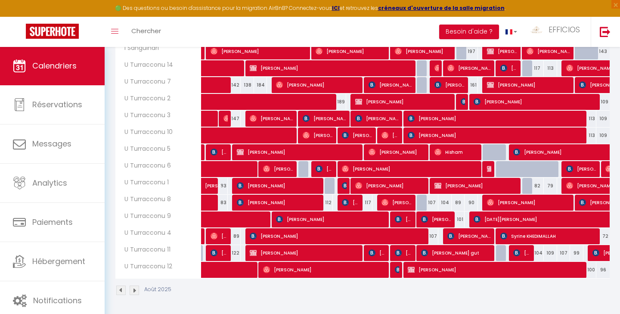
scroll to position [353, 0]
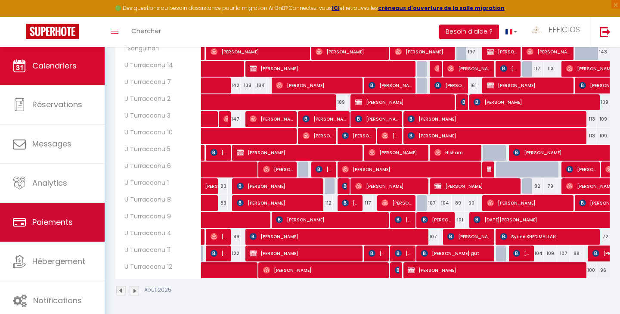
click at [50, 232] on link "Paiements" at bounding box center [52, 222] width 105 height 39
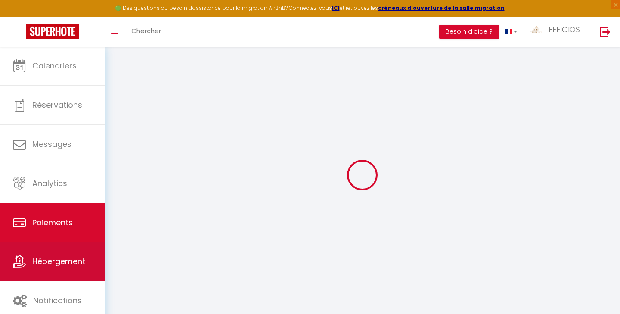
select select "2"
select select "0"
select select
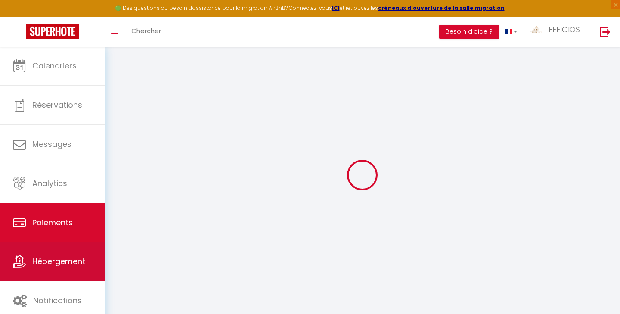
select select
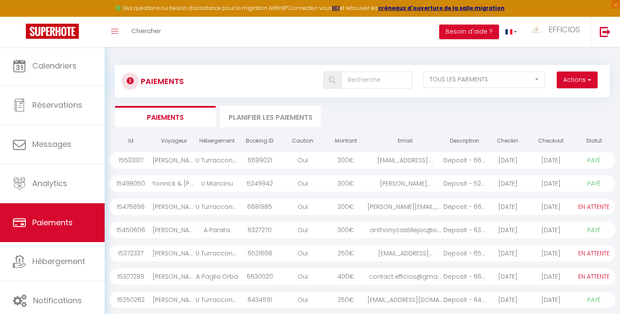
click at [577, 81] on button "Actions" at bounding box center [576, 79] width 41 height 17
click at [546, 101] on link "Créer nouveau lien paiement" at bounding box center [544, 98] width 106 height 11
select select
select select "other"
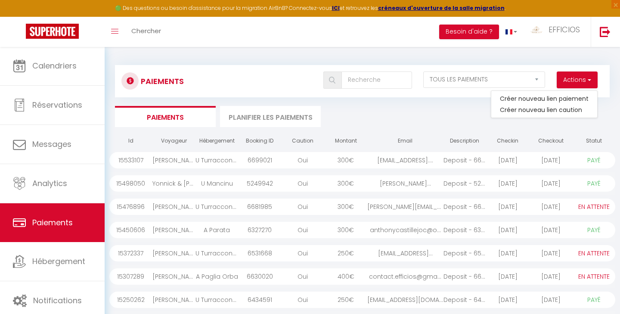
select select "11079"
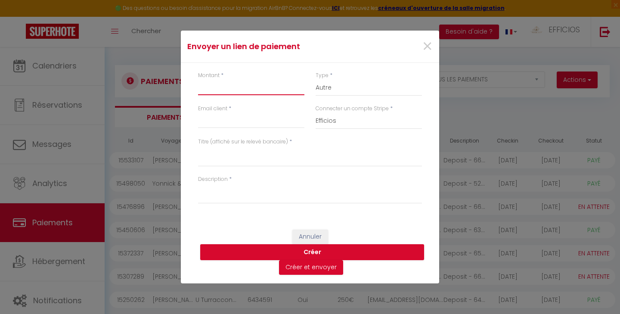
click at [259, 90] on input "Montant" at bounding box center [251, 87] width 106 height 15
type input "40"
click at [259, 122] on input "Email client" at bounding box center [251, 120] width 106 height 15
click at [231, 119] on input "Email client" at bounding box center [251, 120] width 106 height 15
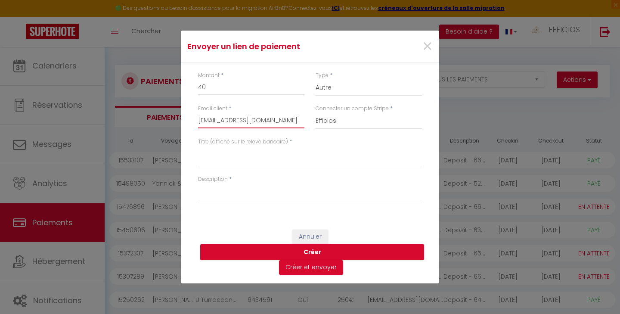
type input "[EMAIL_ADDRESS][DOMAIN_NAME]"
click at [275, 157] on textarea "Titre (affiché sur le relevé bancaire)" at bounding box center [310, 156] width 224 height 21
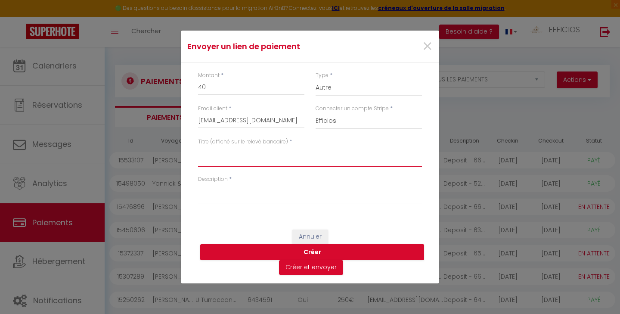
click at [219, 156] on textarea "Titre (affiché sur le relevé bancaire)" at bounding box center [310, 156] width 224 height 21
type textarea "Envoie chaussures"
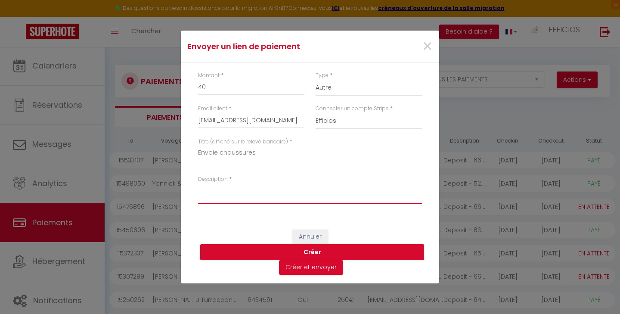
click at [210, 190] on textarea "Description" at bounding box center [310, 193] width 224 height 21
type textarea "Envoie 3 paires de chaussures"
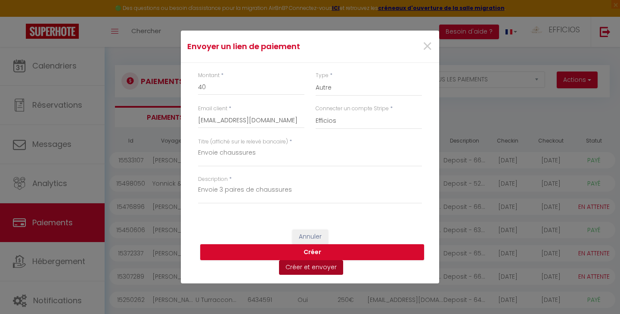
click at [301, 272] on button "Créer et envoyer" at bounding box center [311, 267] width 64 height 15
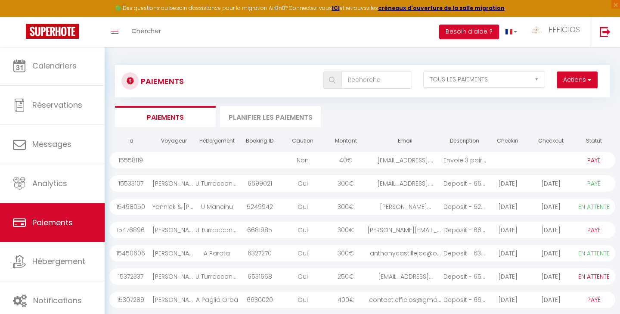
click at [577, 82] on button "Actions" at bounding box center [576, 79] width 41 height 17
click at [551, 96] on link "Créer nouveau lien paiement" at bounding box center [544, 98] width 106 height 11
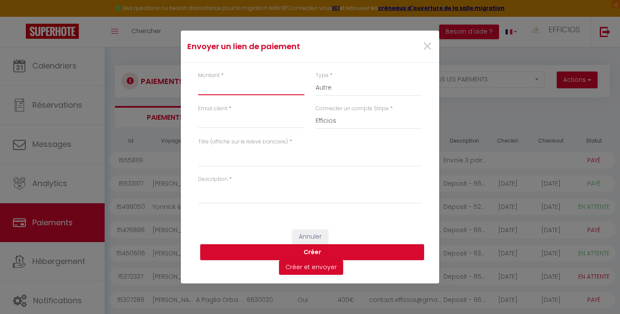
click at [234, 82] on input "Montant" at bounding box center [251, 87] width 106 height 15
type input "15"
click at [252, 124] on input "Email client" at bounding box center [251, 120] width 106 height 15
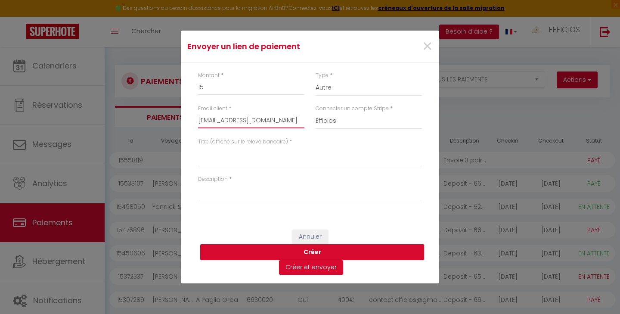
type input "[EMAIL_ADDRESS][DOMAIN_NAME]"
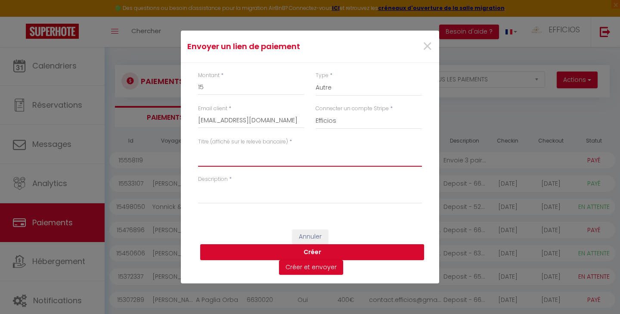
click at [246, 161] on textarea "Titre (affiché sur le relevé bancaire)" at bounding box center [310, 156] width 224 height 21
type textarea "Envoi colis"
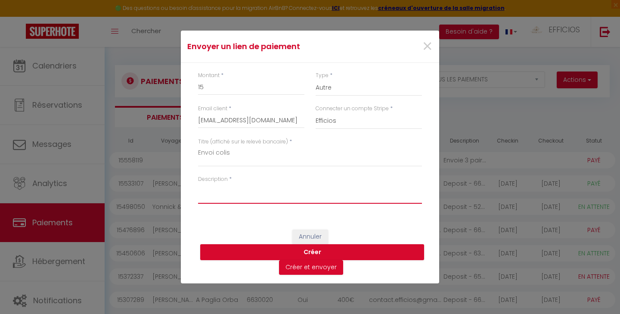
click at [229, 193] on textarea "Description" at bounding box center [310, 193] width 224 height 21
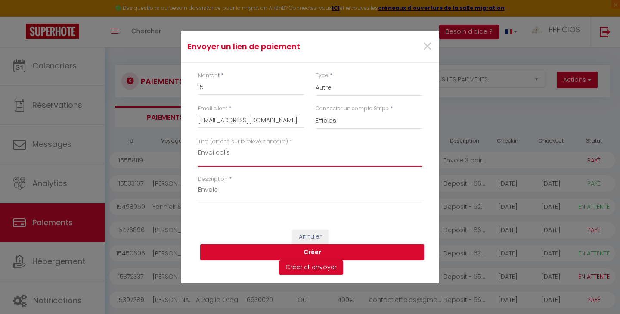
click at [213, 149] on textarea "Envoi colis" at bounding box center [310, 156] width 224 height 21
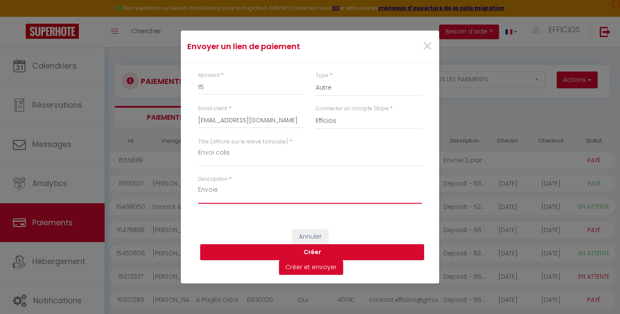
click at [217, 191] on textarea "Envoie" at bounding box center [310, 193] width 224 height 21
type textarea "Envoi chemises"
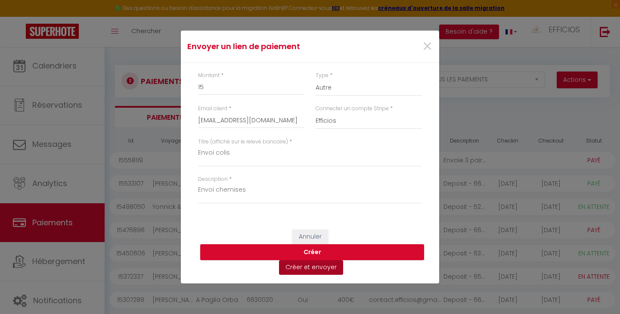
click at [303, 269] on button "Créer et envoyer" at bounding box center [311, 267] width 64 height 15
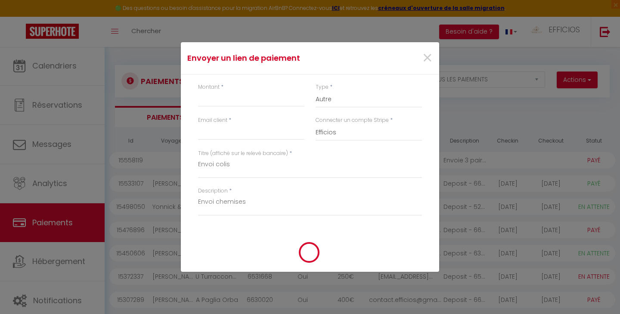
select select "1"
select select "0"
